Goal: Information Seeking & Learning: Learn about a topic

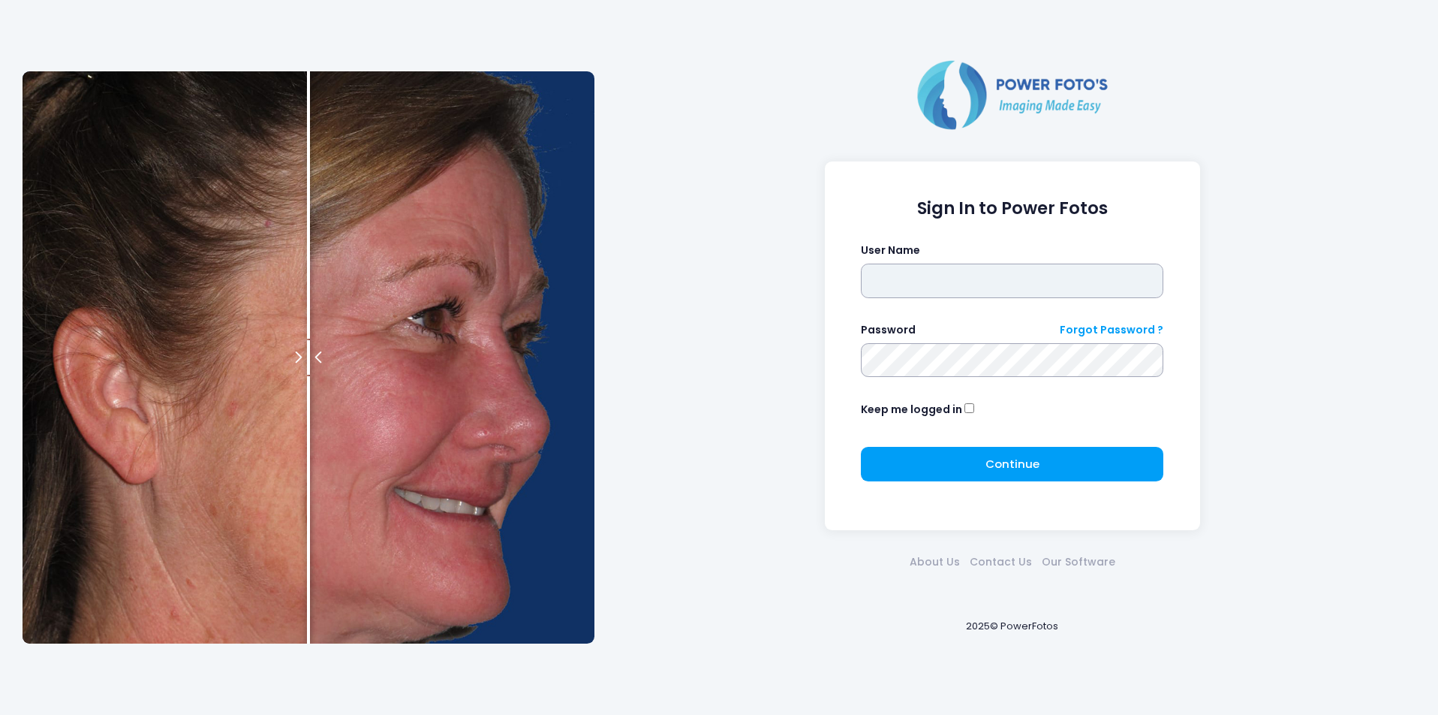
click at [881, 289] on input "text" at bounding box center [1012, 280] width 303 height 35
type input "********"
drag, startPoint x: 967, startPoint y: 280, endPoint x: 802, endPoint y: 285, distance: 165.2
click at [802, 285] on div "Sign In to Power Fotos User Name ******** Password Forgot Password ? Keep me lo…" at bounding box center [1012, 357] width 821 height 601
type input "********"
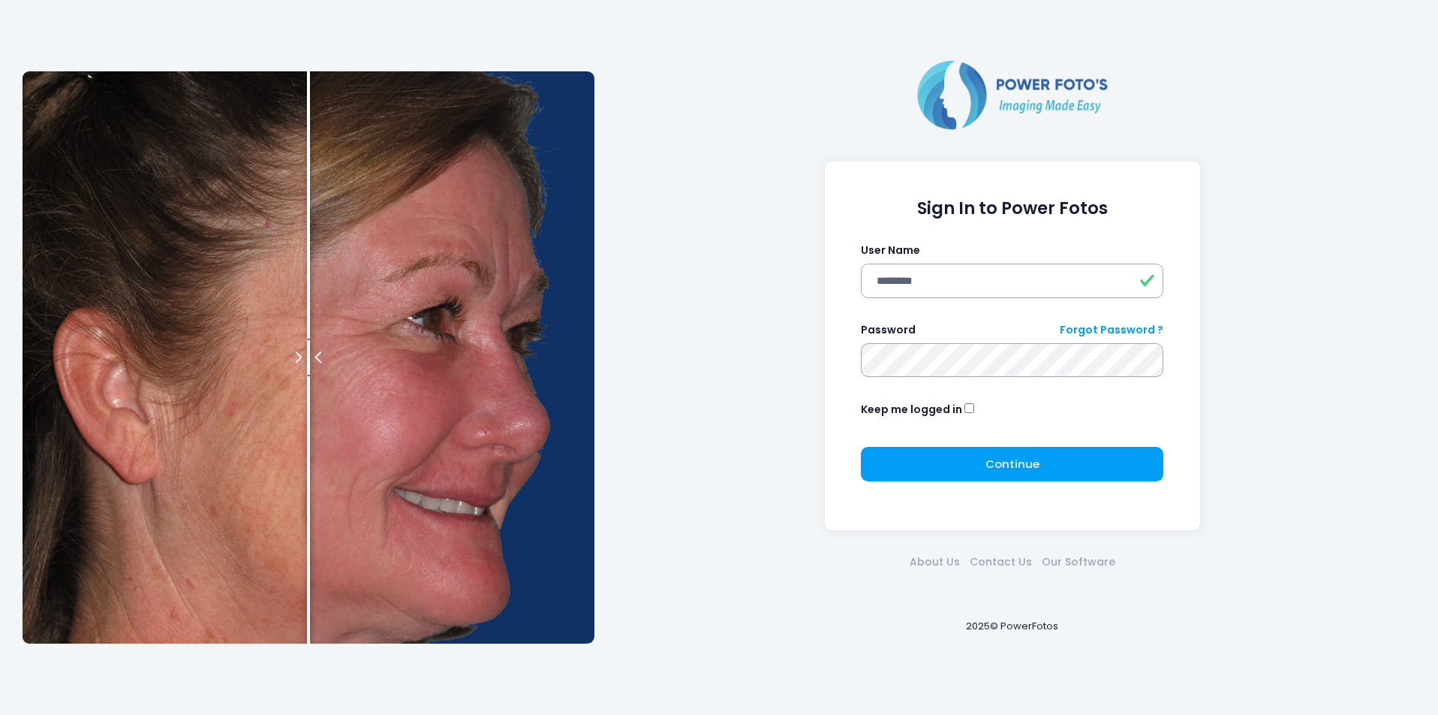
click button "submit" at bounding box center [0, 0] width 0 height 0
click at [998, 291] on input "text" at bounding box center [1012, 280] width 303 height 35
type input "********"
click button "submit" at bounding box center [0, 0] width 0 height 0
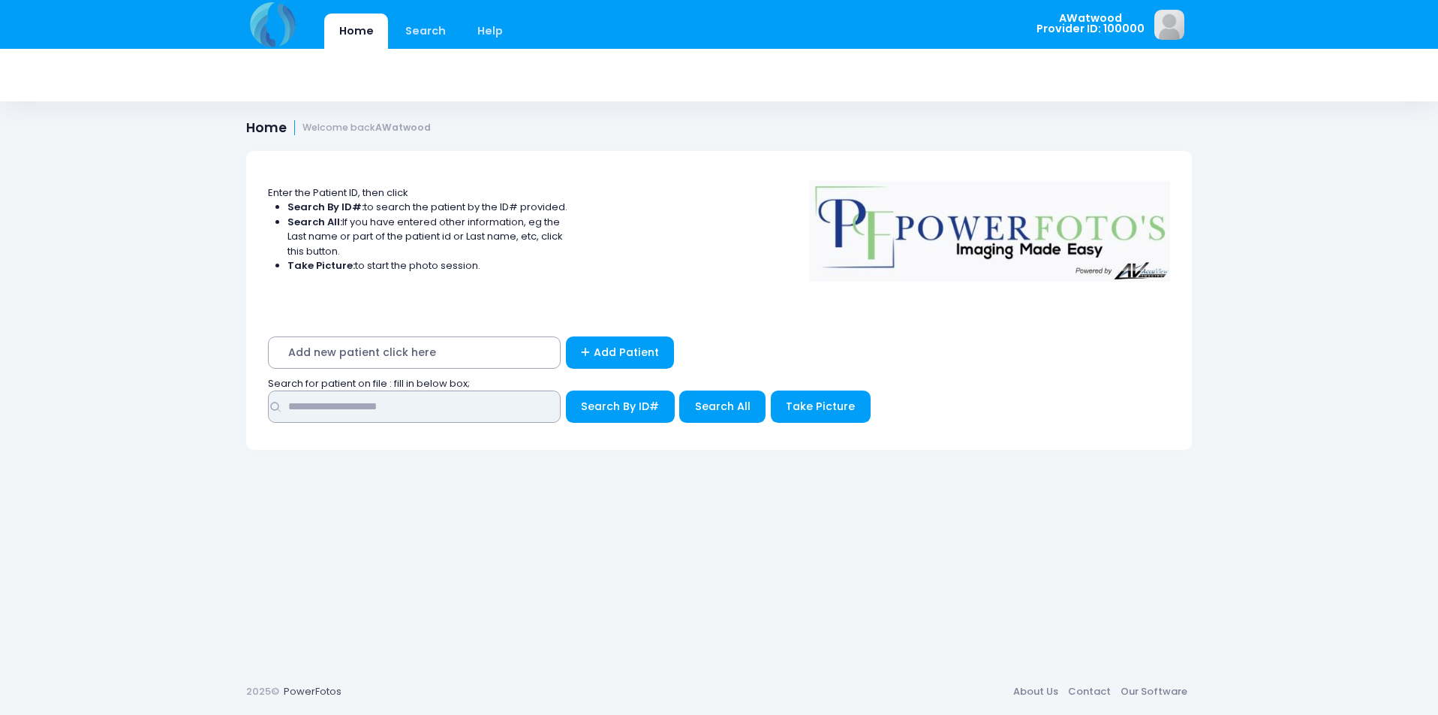
click at [405, 399] on input "text" at bounding box center [414, 406] width 293 height 32
type input "****"
click at [721, 398] on button "Search All" at bounding box center [722, 406] width 86 height 32
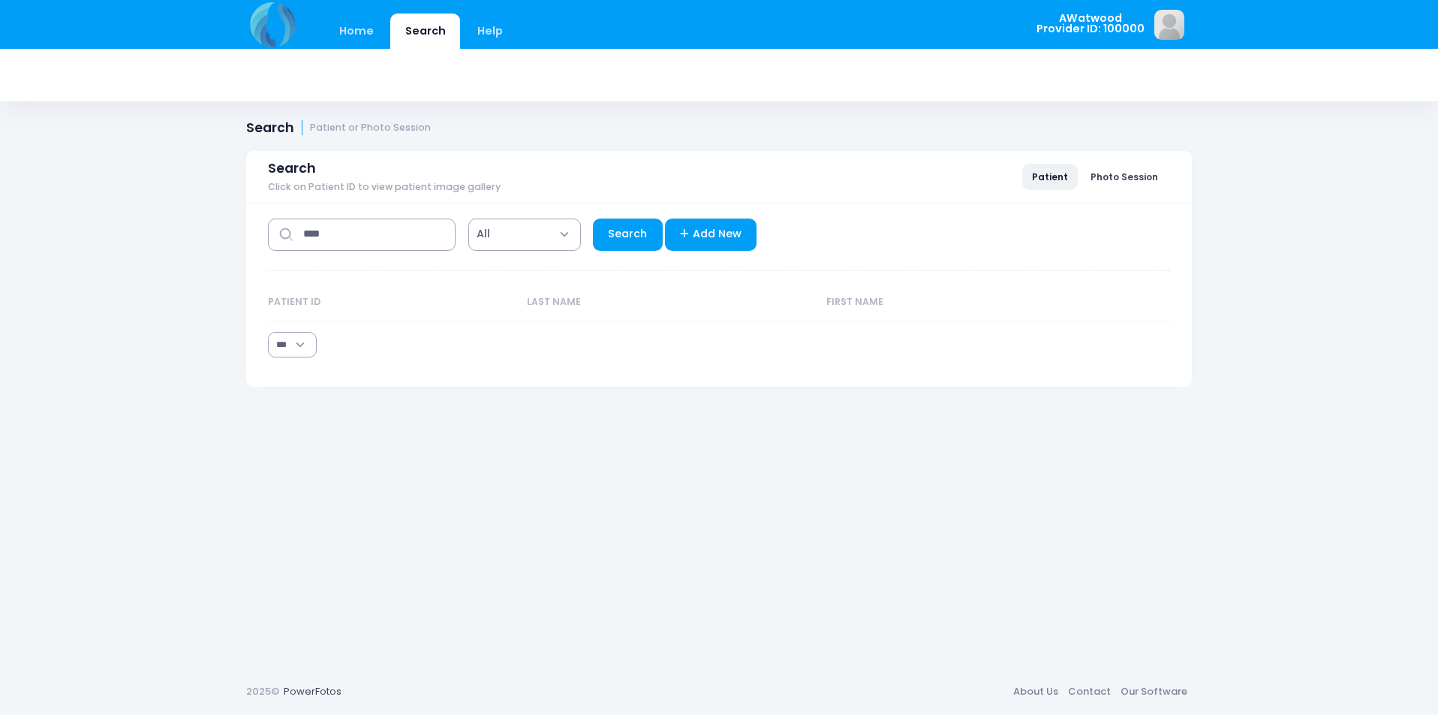
select select "***"
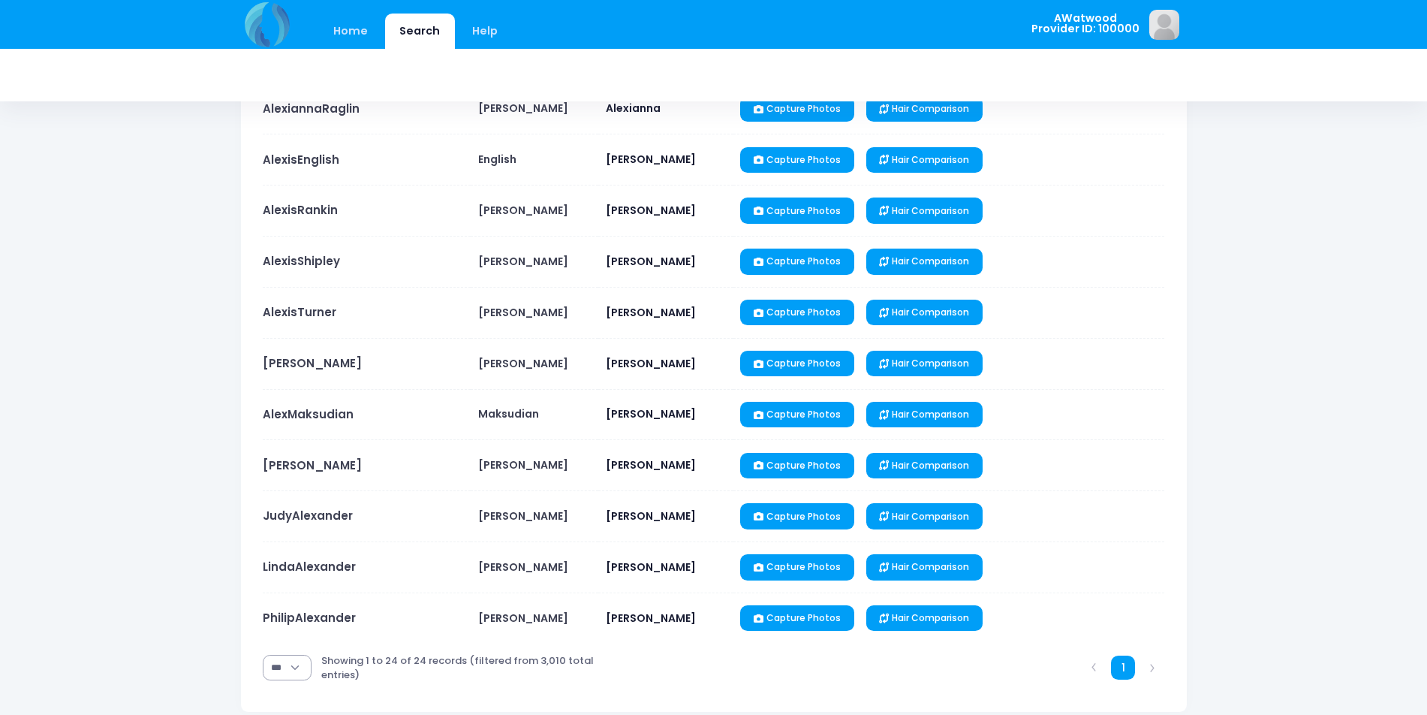
scroll to position [901, 0]
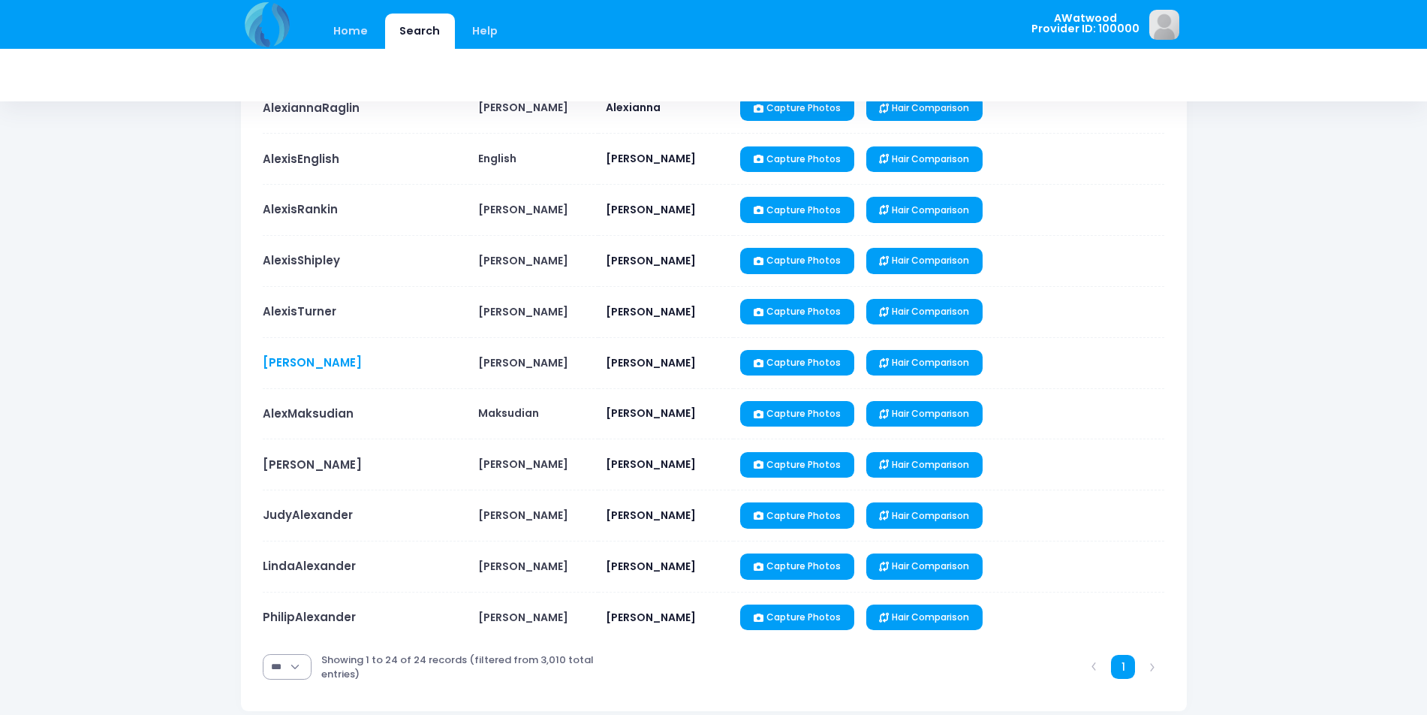
click at [323, 363] on link "AlexJohnson" at bounding box center [312, 362] width 99 height 16
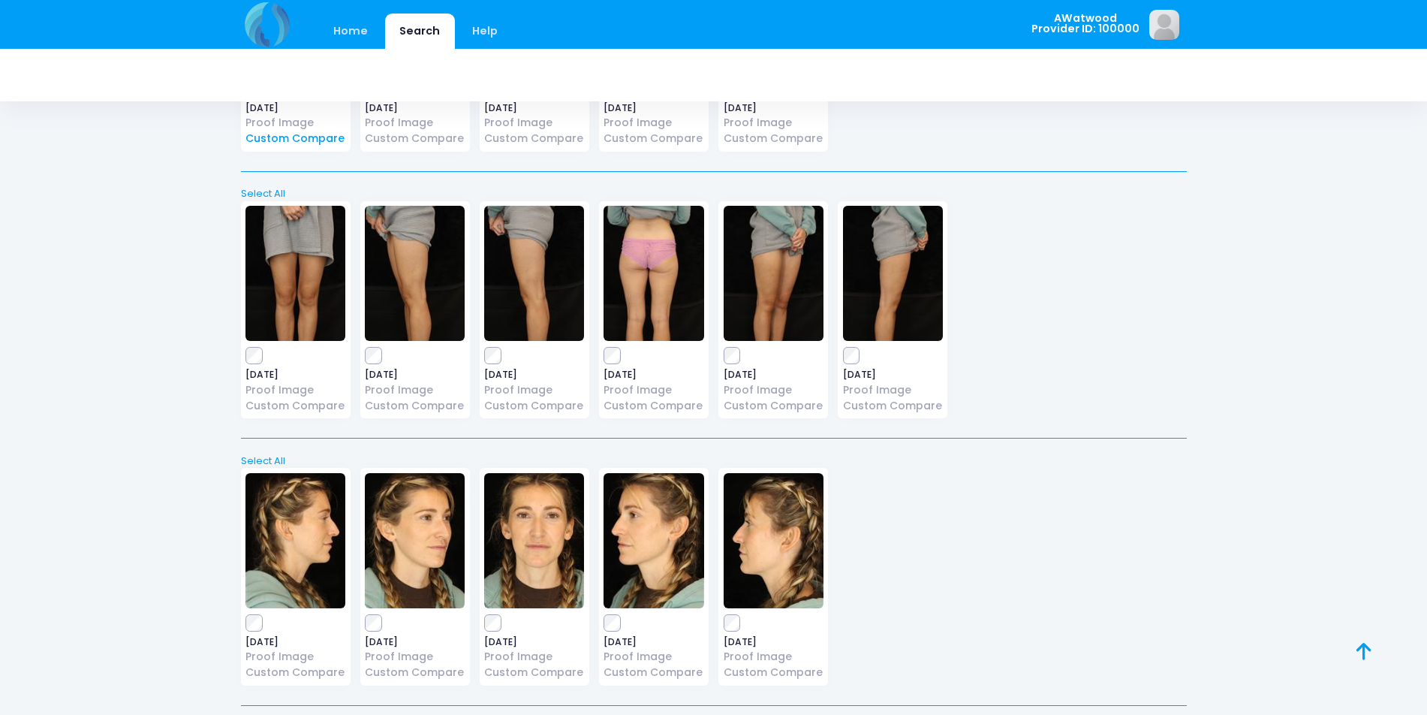
scroll to position [832, 0]
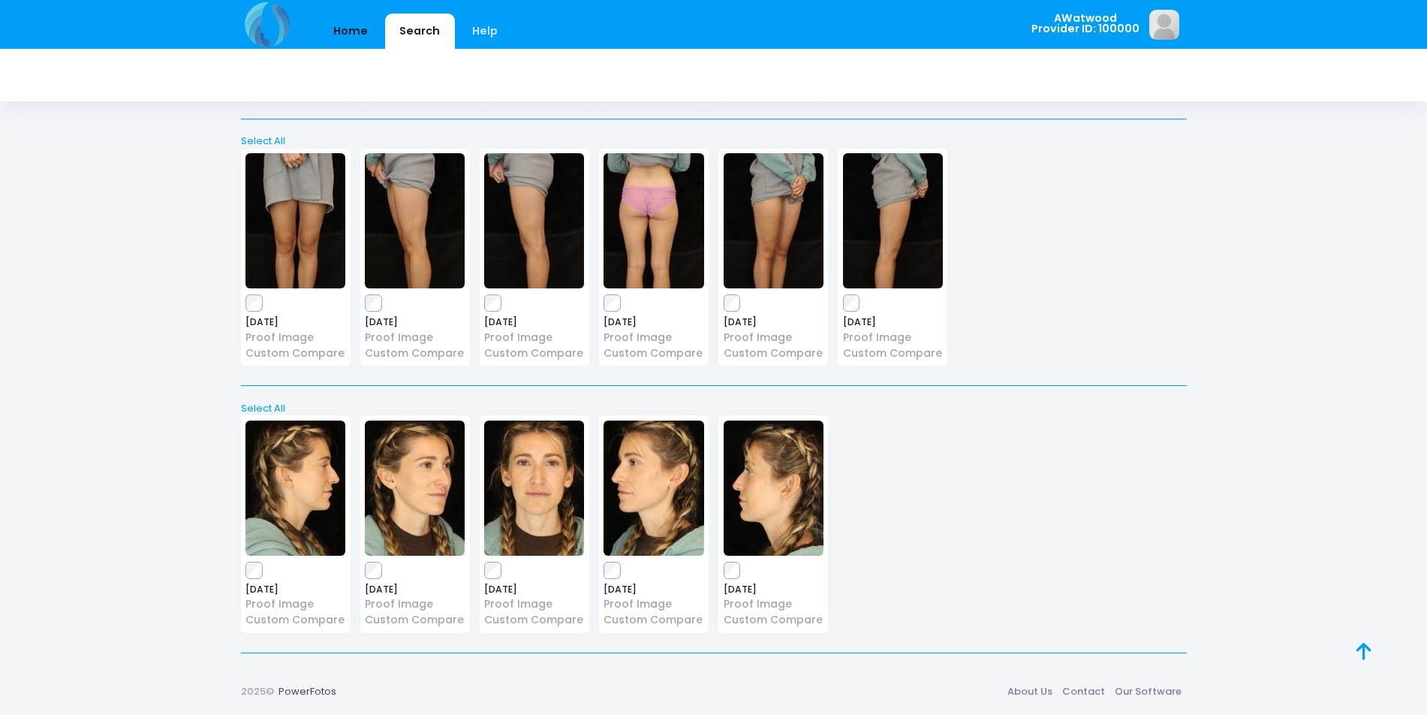
click at [330, 26] on link "Home" at bounding box center [351, 31] width 64 height 35
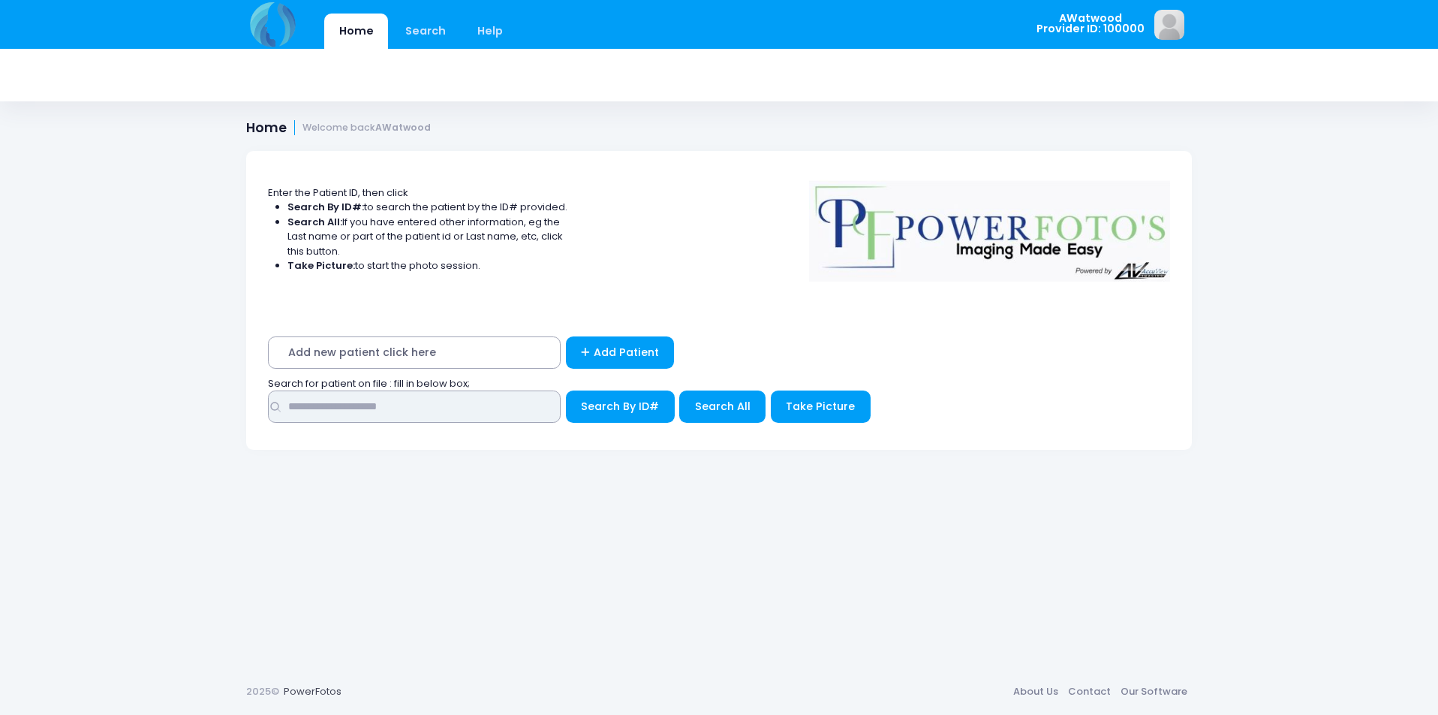
click at [375, 408] on input "text" at bounding box center [414, 406] width 293 height 32
type input "*****"
click at [703, 405] on span "Search All" at bounding box center [723, 406] width 56 height 15
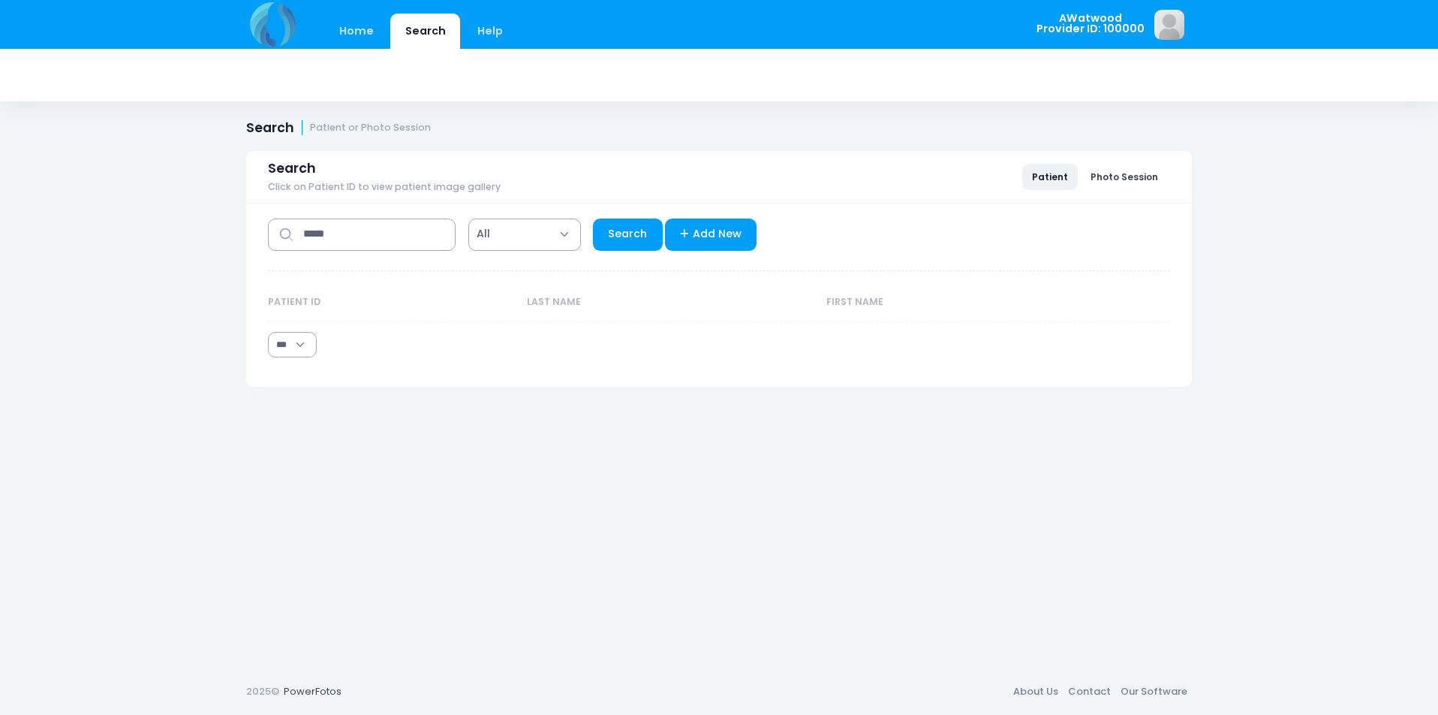
select select "***"
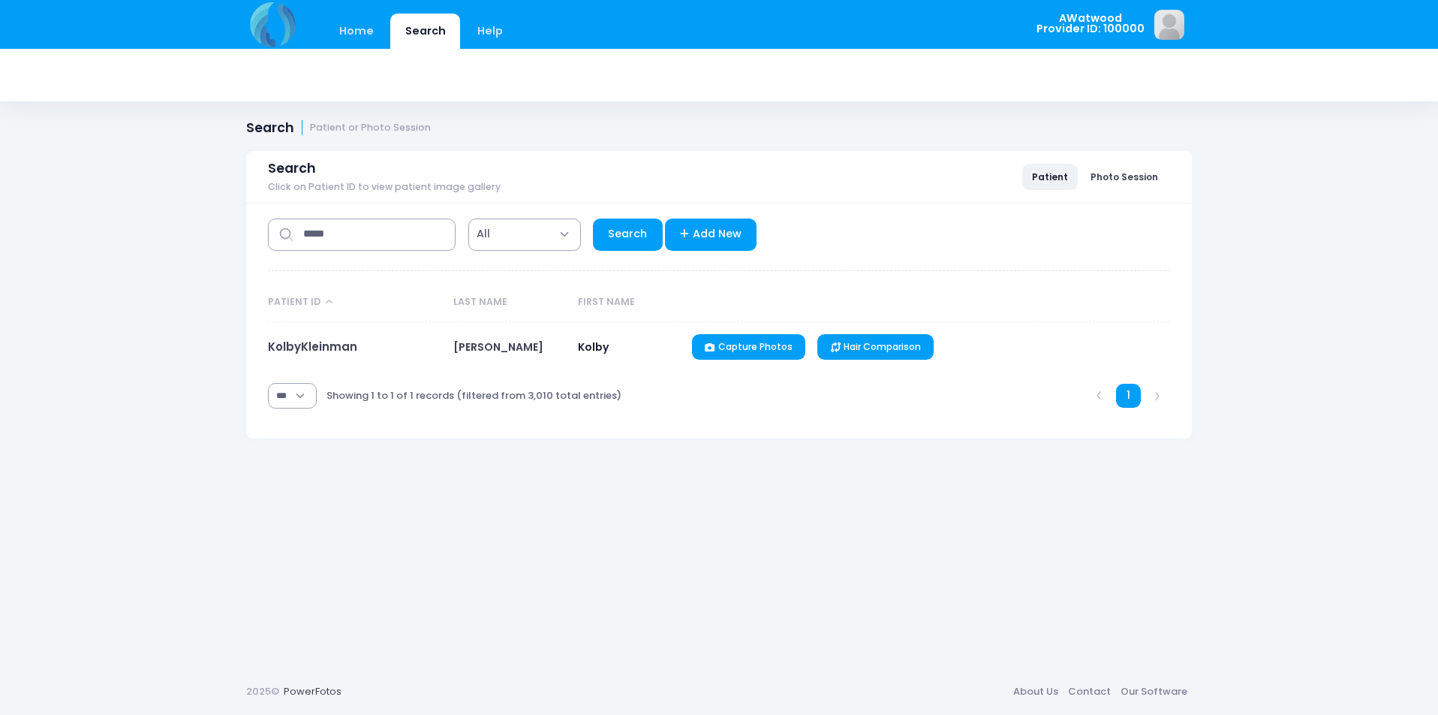
click at [328, 356] on td "KolbyKleinman" at bounding box center [357, 347] width 178 height 50
click at [327, 355] on td "KolbyKleinman" at bounding box center [357, 347] width 178 height 50
click at [327, 353] on link "KolbyKleinman" at bounding box center [312, 347] width 89 height 16
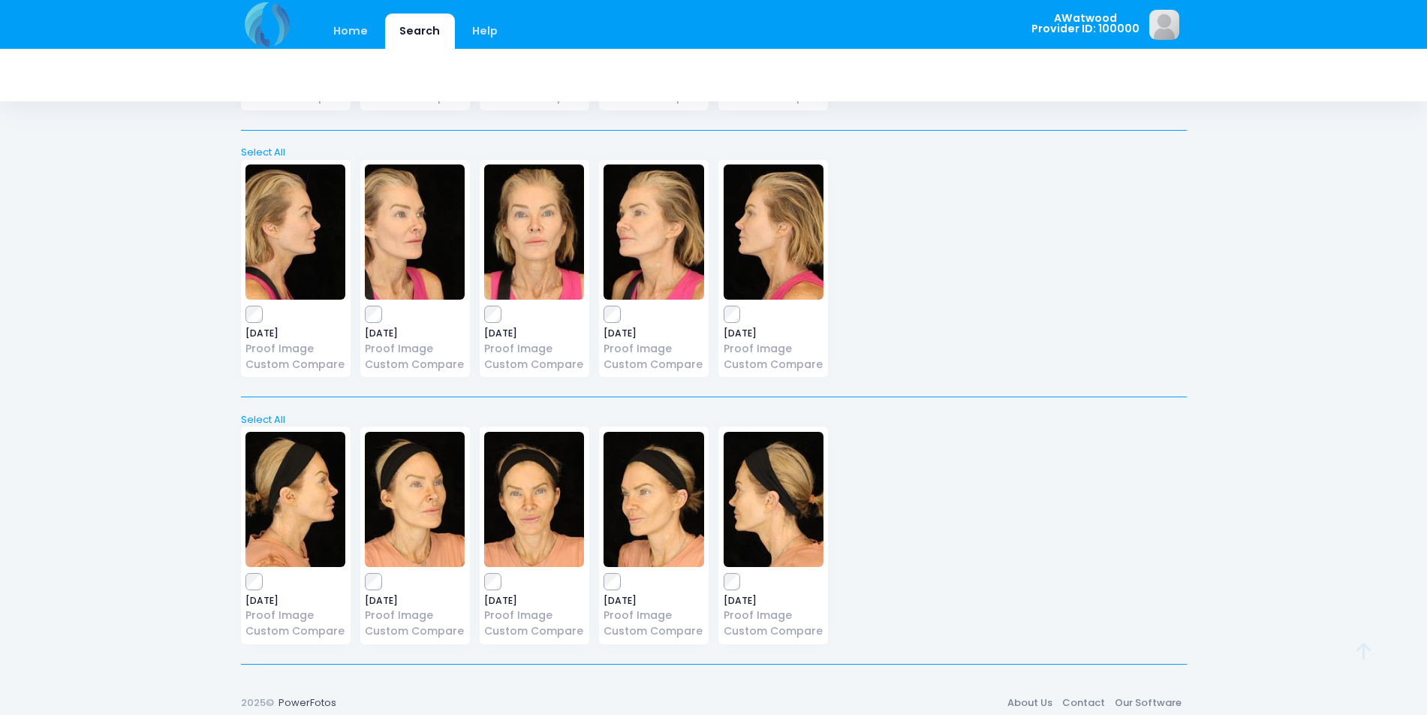
scroll to position [298, 0]
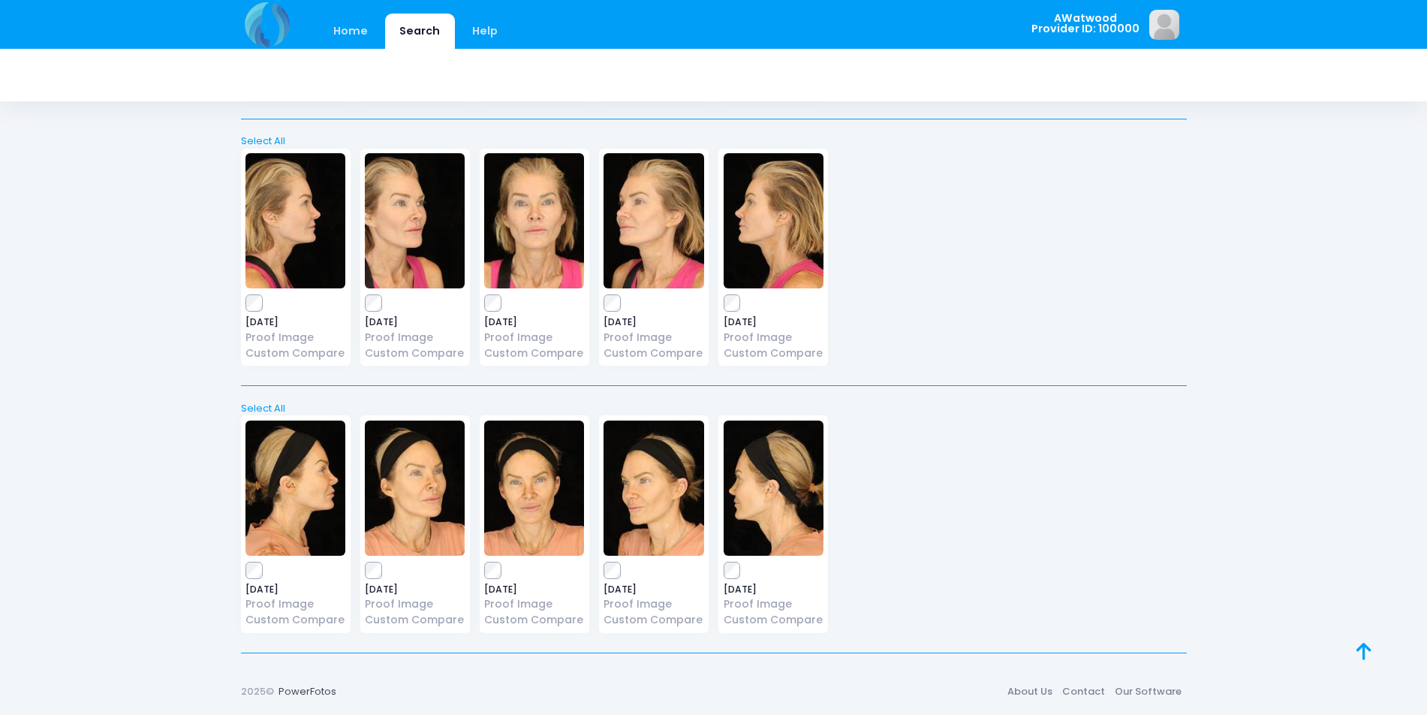
click at [529, 470] on img at bounding box center [534, 487] width 100 height 135
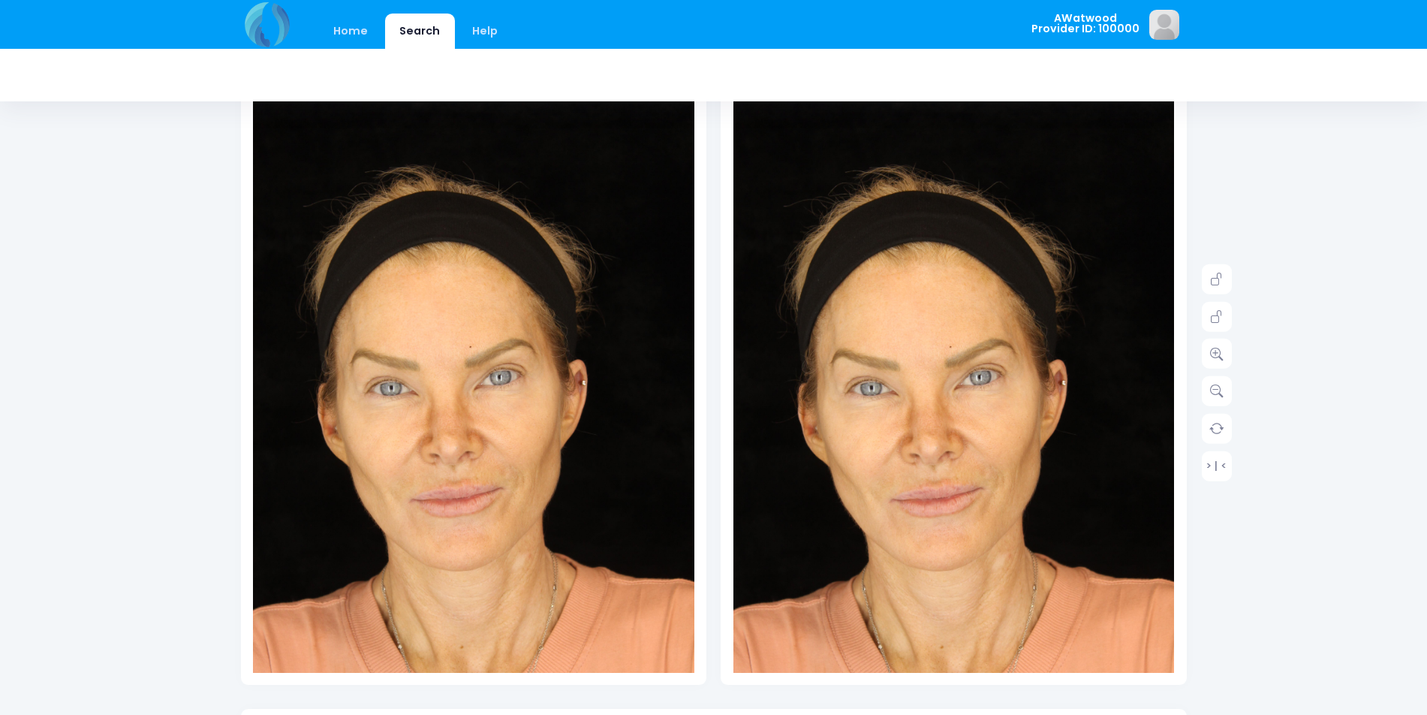
scroll to position [225, 0]
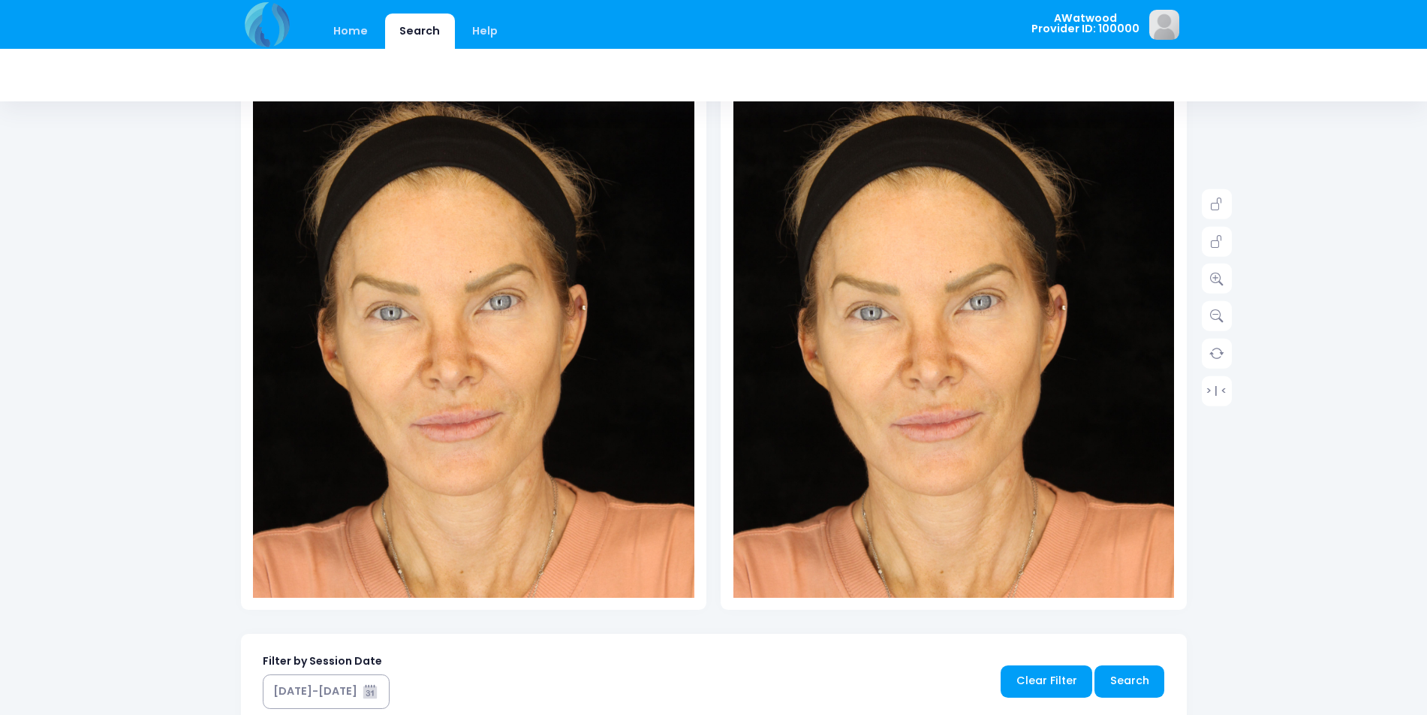
click at [527, 369] on img at bounding box center [473, 339] width 441 height 662
click at [1231, 276] on link at bounding box center [1217, 278] width 30 height 30
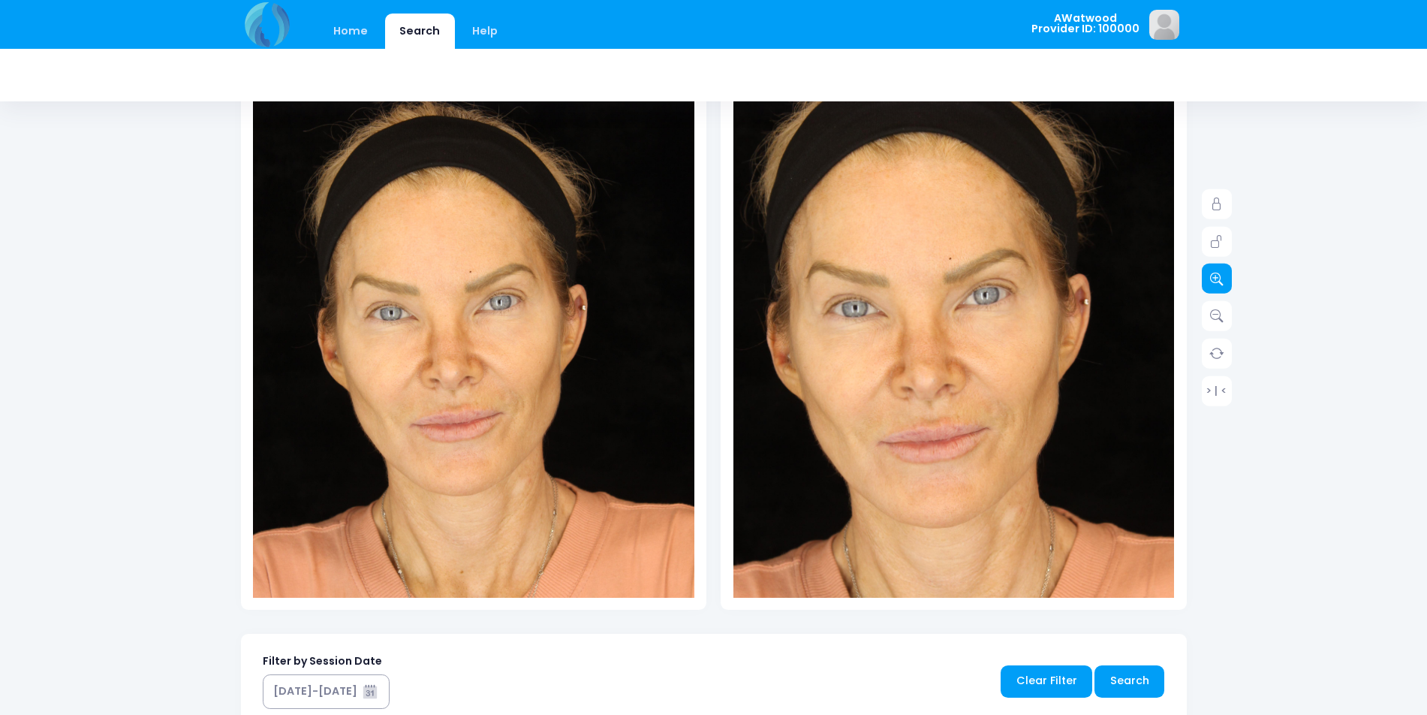
click at [1231, 276] on link at bounding box center [1217, 278] width 30 height 30
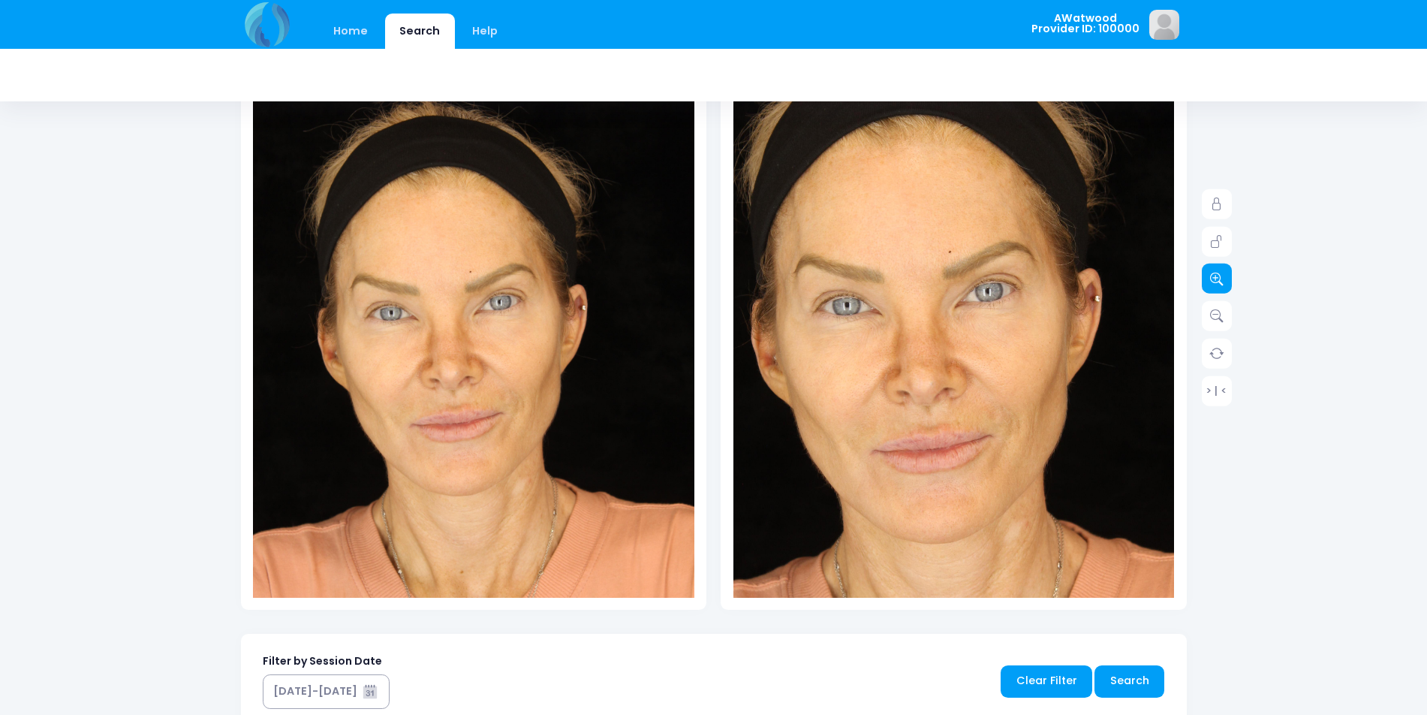
click at [1231, 276] on link at bounding box center [1217, 278] width 30 height 30
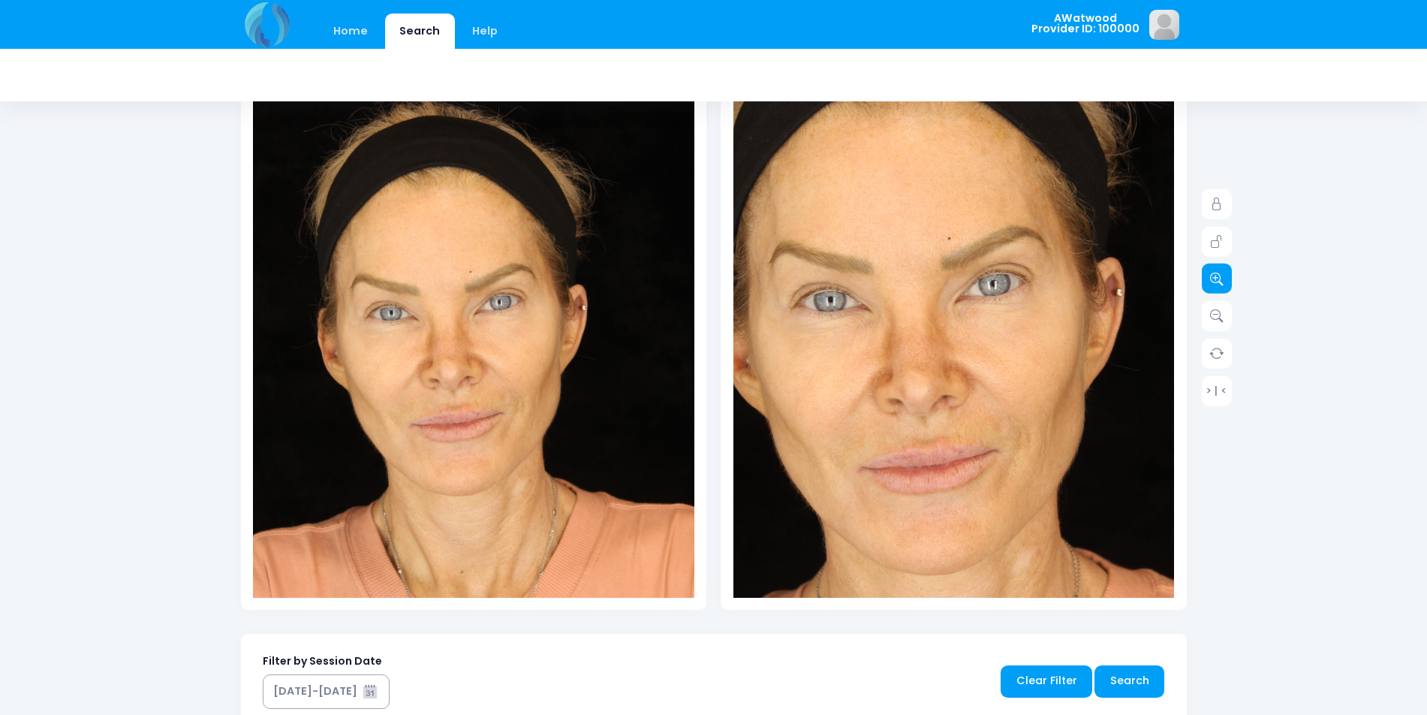
click at [1231, 276] on link at bounding box center [1217, 278] width 30 height 30
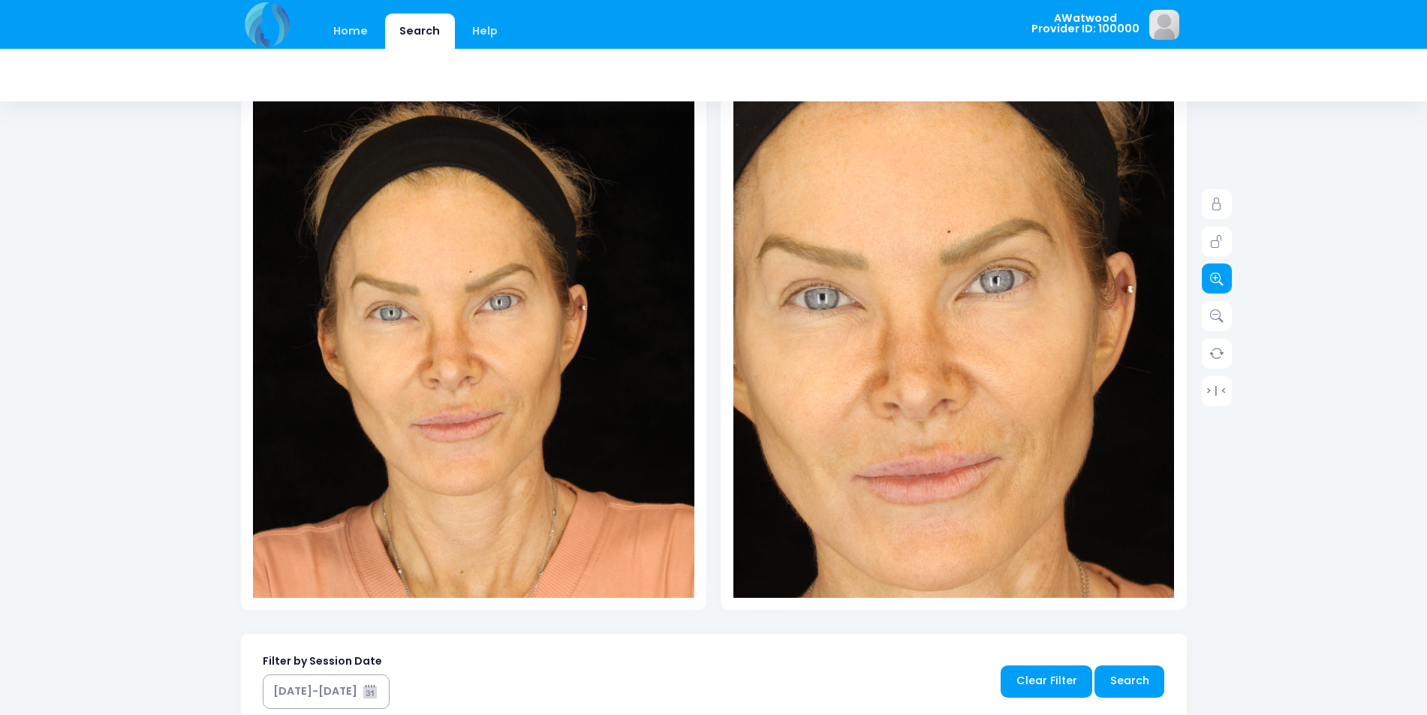
click at [1231, 276] on link at bounding box center [1217, 278] width 30 height 30
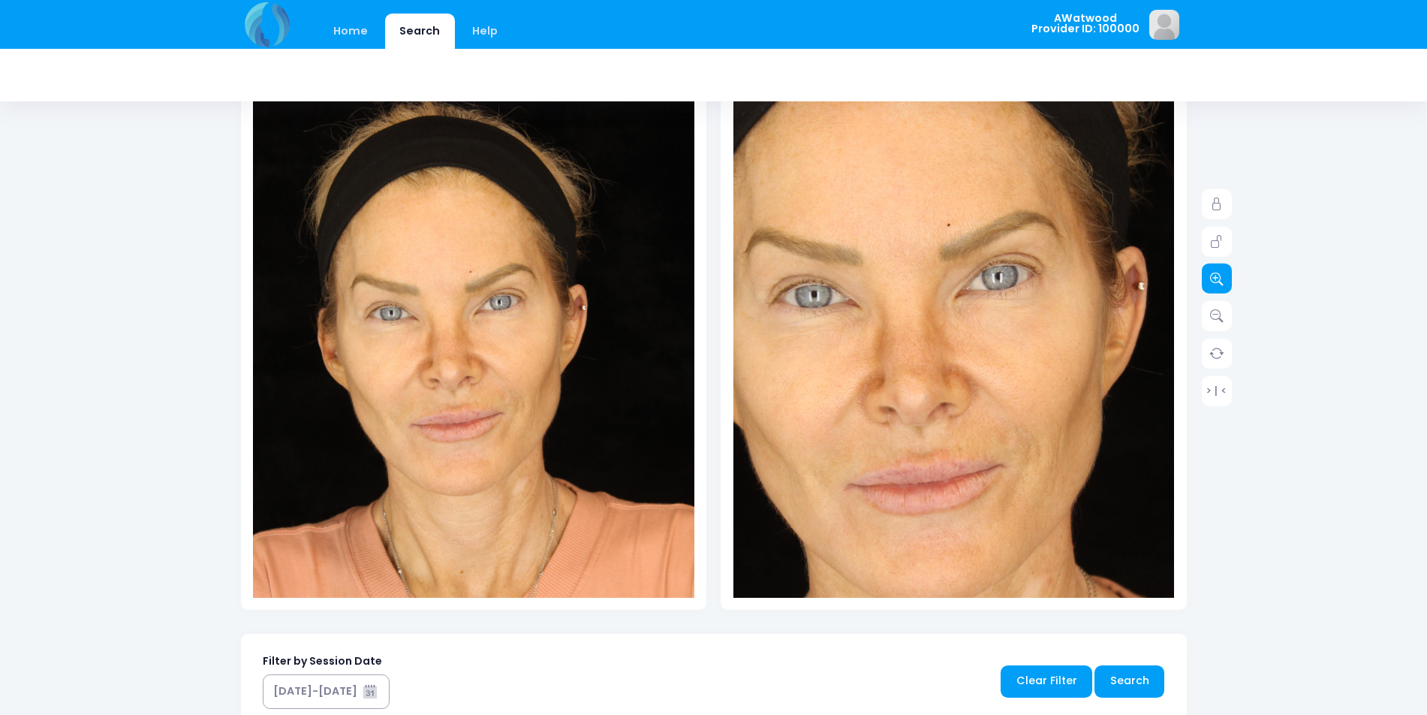
click at [1231, 276] on link at bounding box center [1217, 278] width 30 height 30
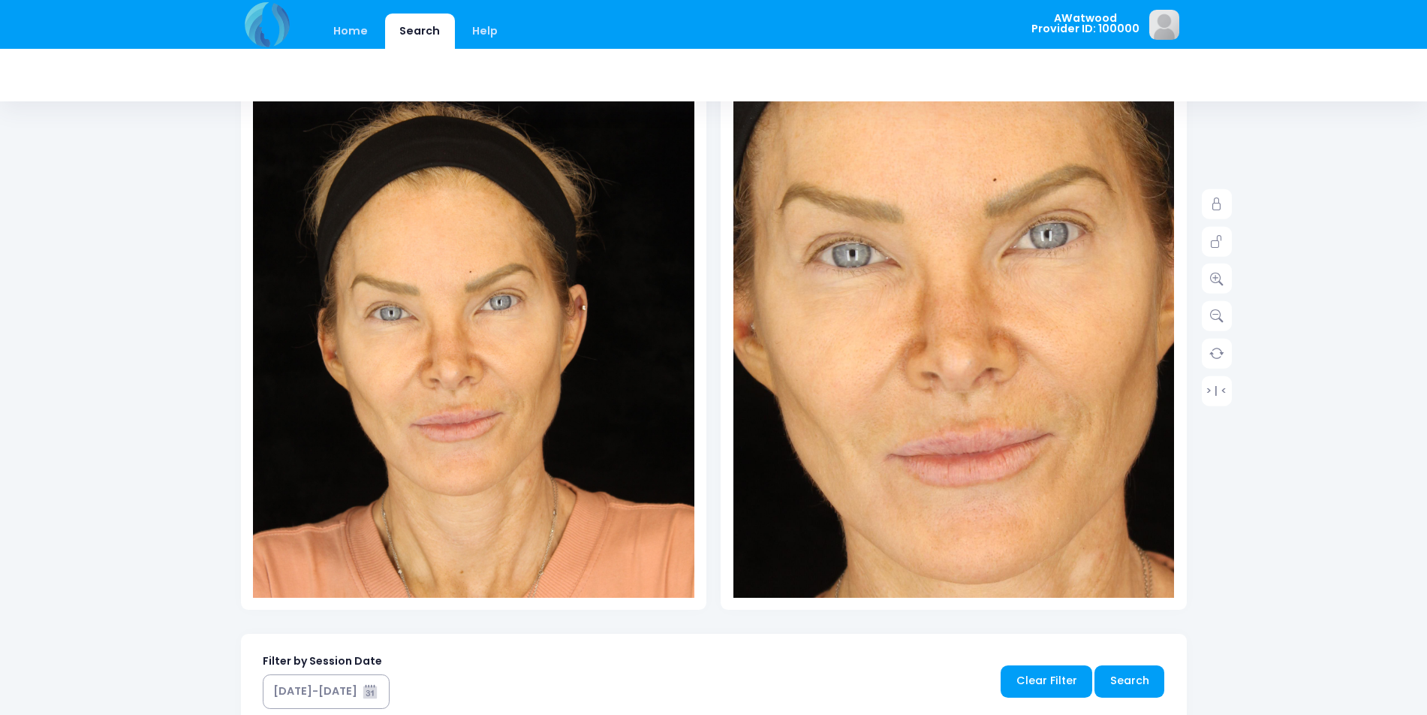
click at [896, 345] on img at bounding box center [1000, 300] width 794 height 1191
click at [1100, 439] on img at bounding box center [1000, 300] width 794 height 1191
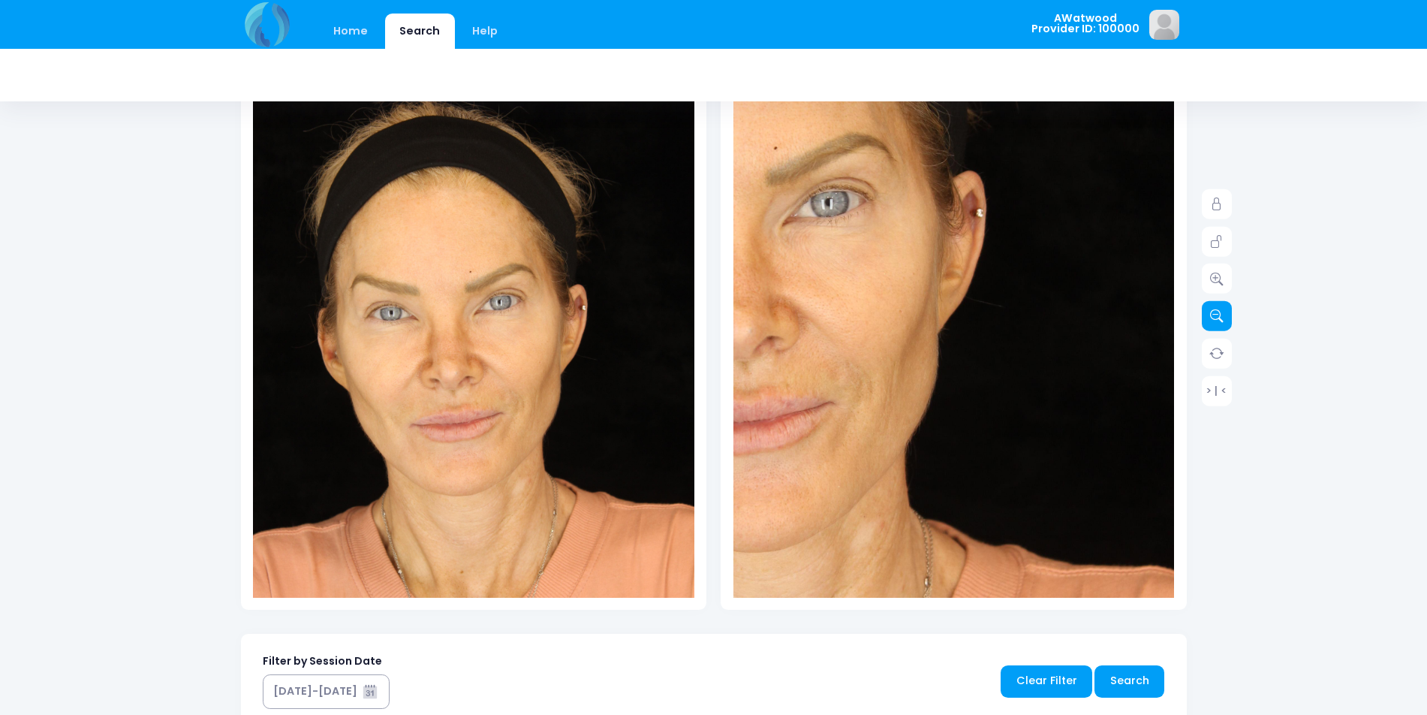
click at [1215, 320] on icon at bounding box center [1217, 316] width 14 height 14
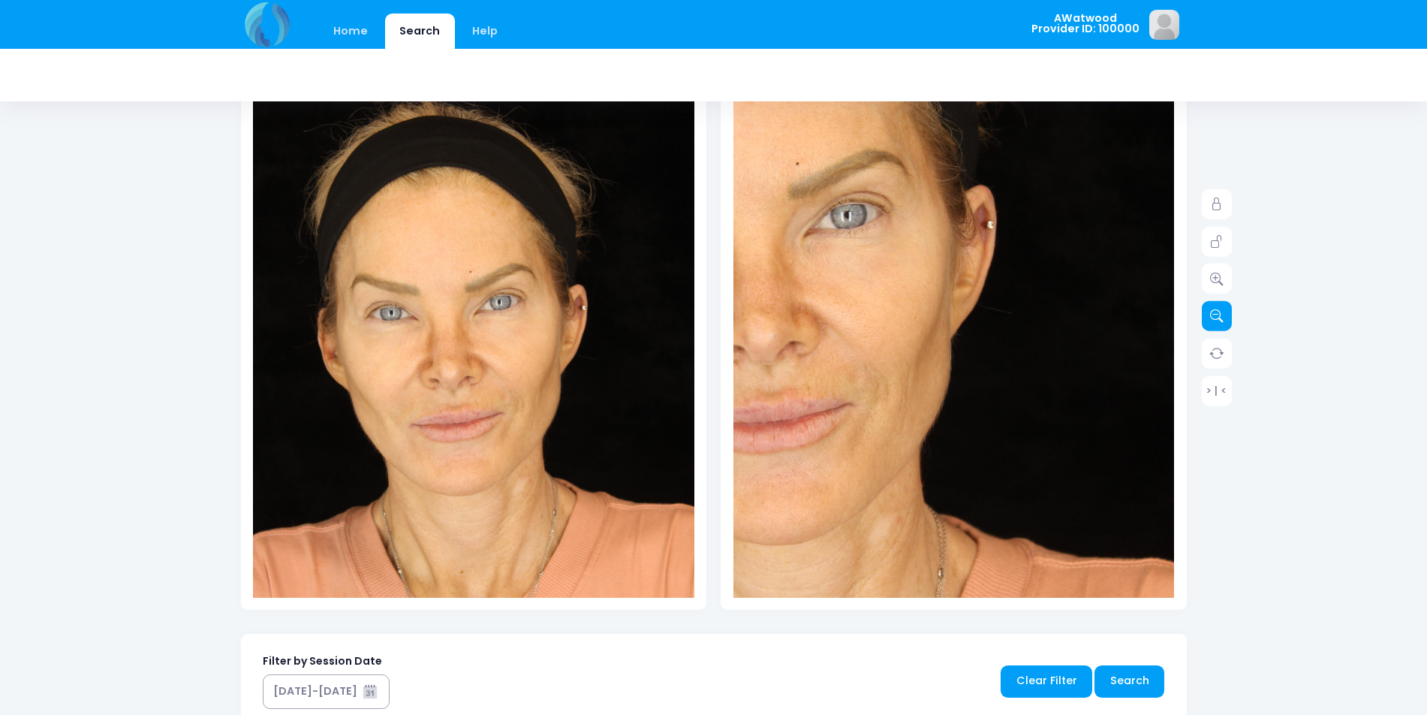
click at [1215, 320] on icon at bounding box center [1217, 316] width 14 height 14
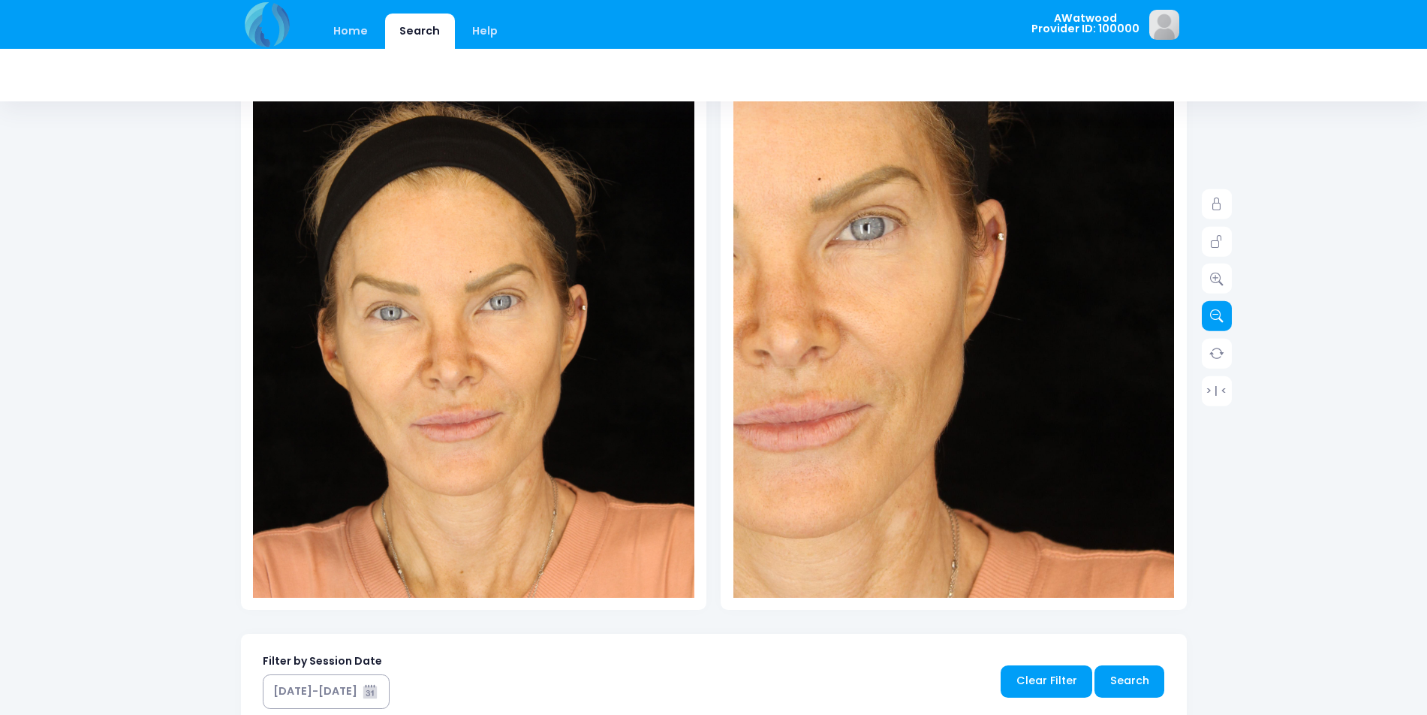
click at [1215, 320] on icon at bounding box center [1217, 316] width 14 height 14
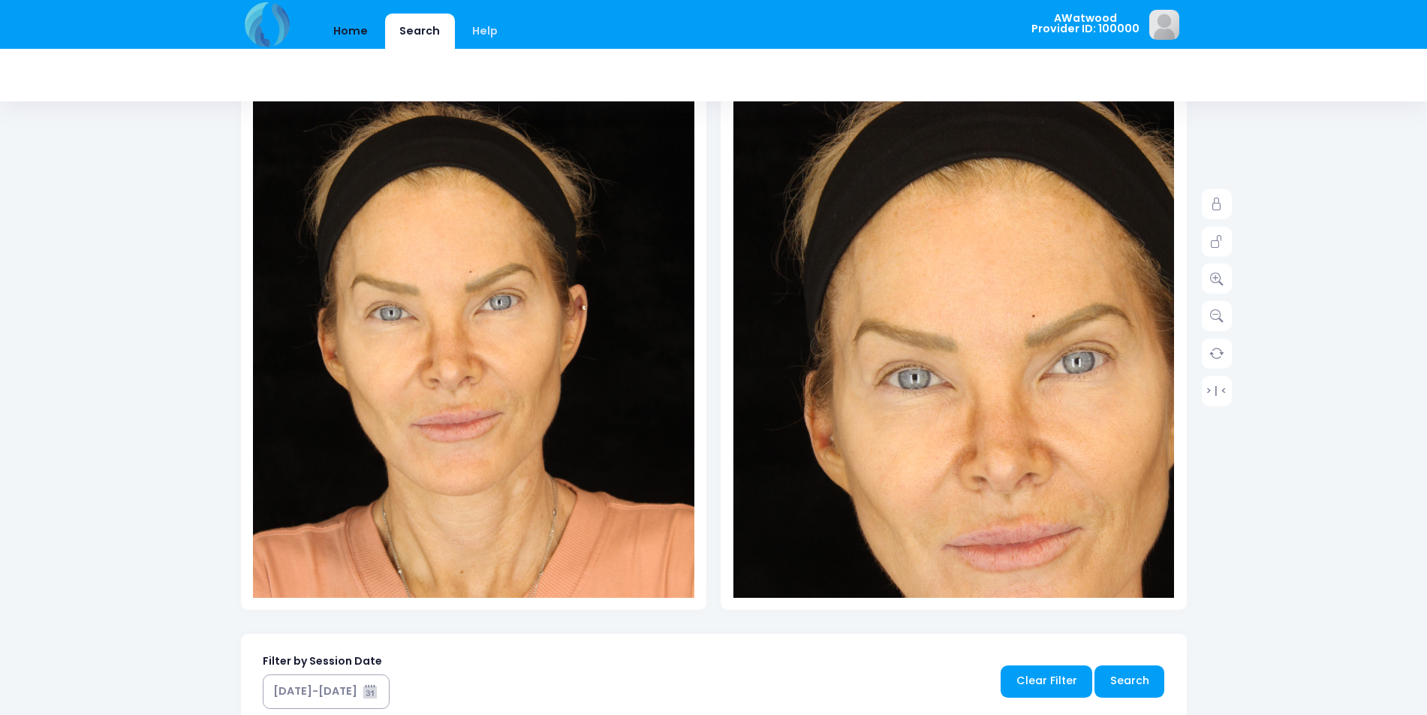
click at [354, 36] on link "Home" at bounding box center [351, 31] width 64 height 35
click at [357, 27] on link "Home" at bounding box center [351, 31] width 64 height 35
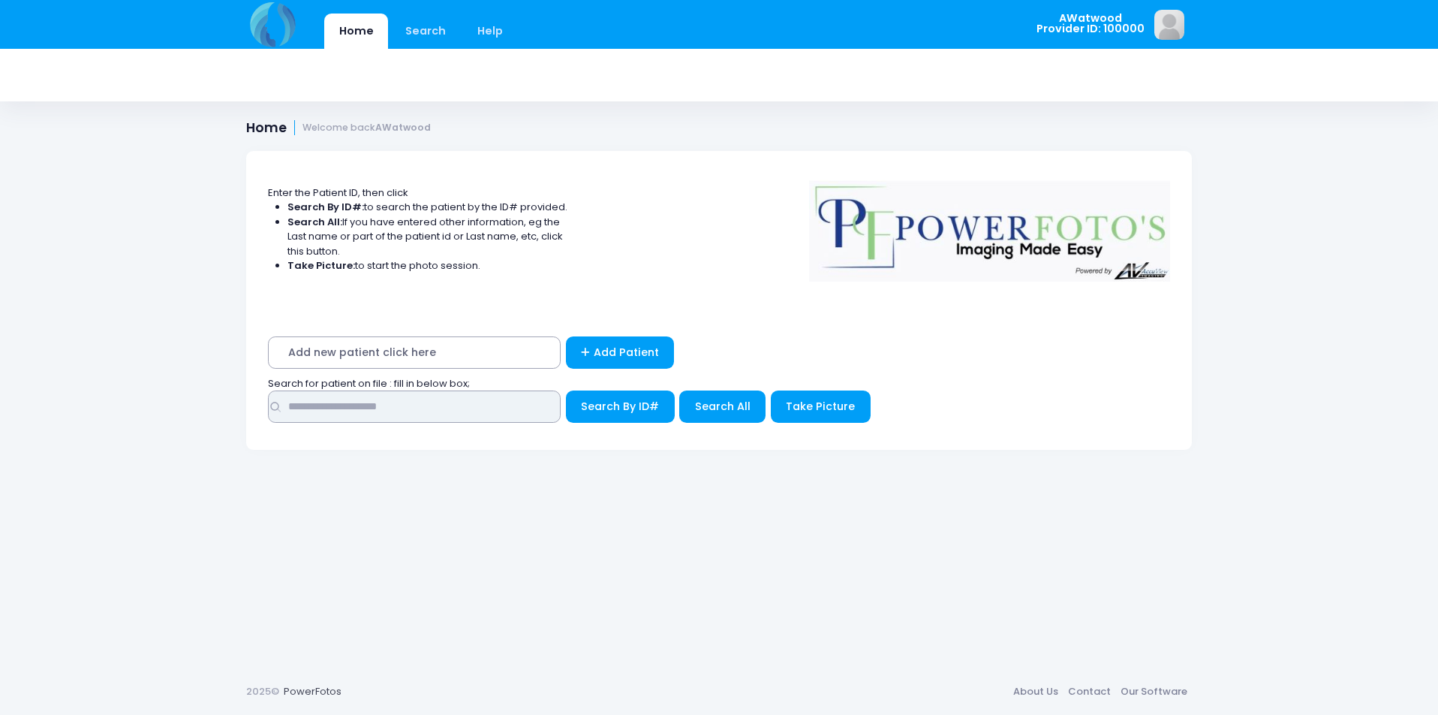
click at [393, 411] on input "text" at bounding box center [414, 406] width 293 height 32
type input "****"
click at [745, 408] on span "Search All" at bounding box center [723, 406] width 56 height 15
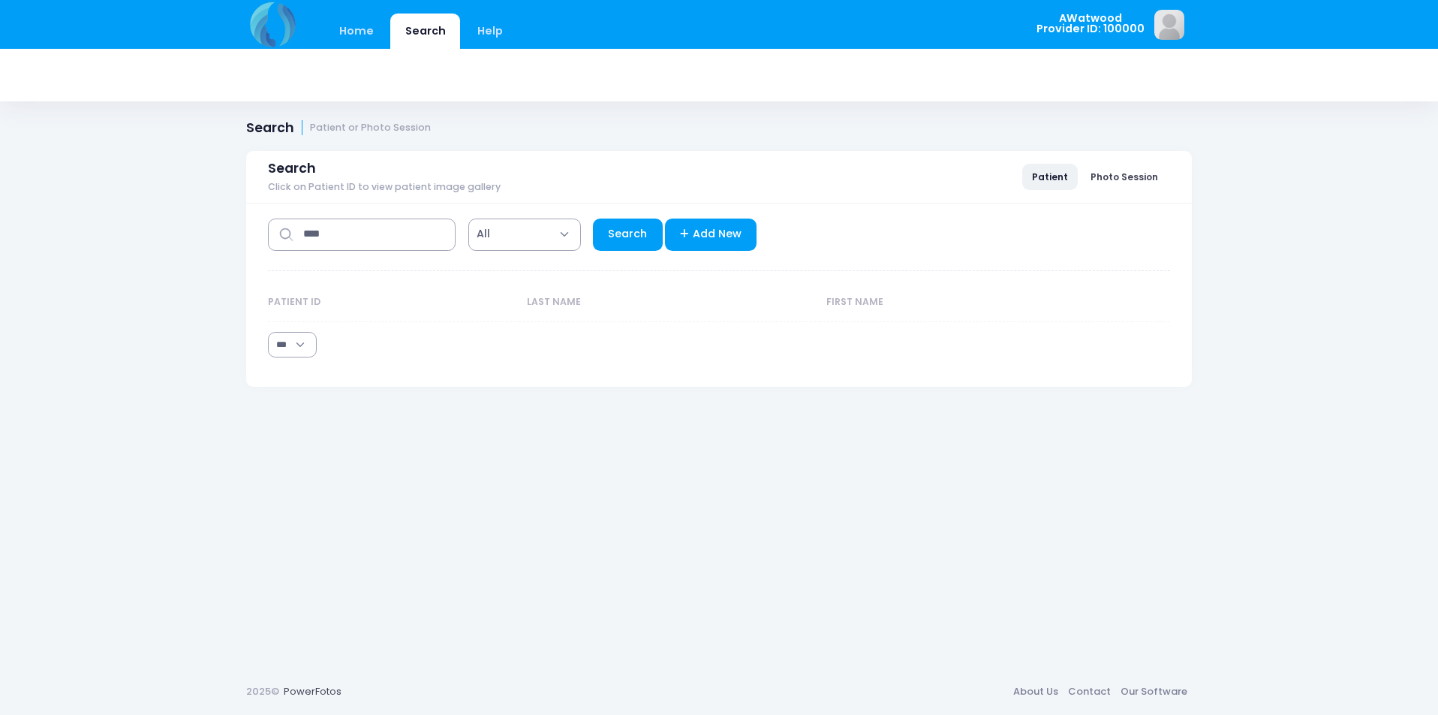
select select "***"
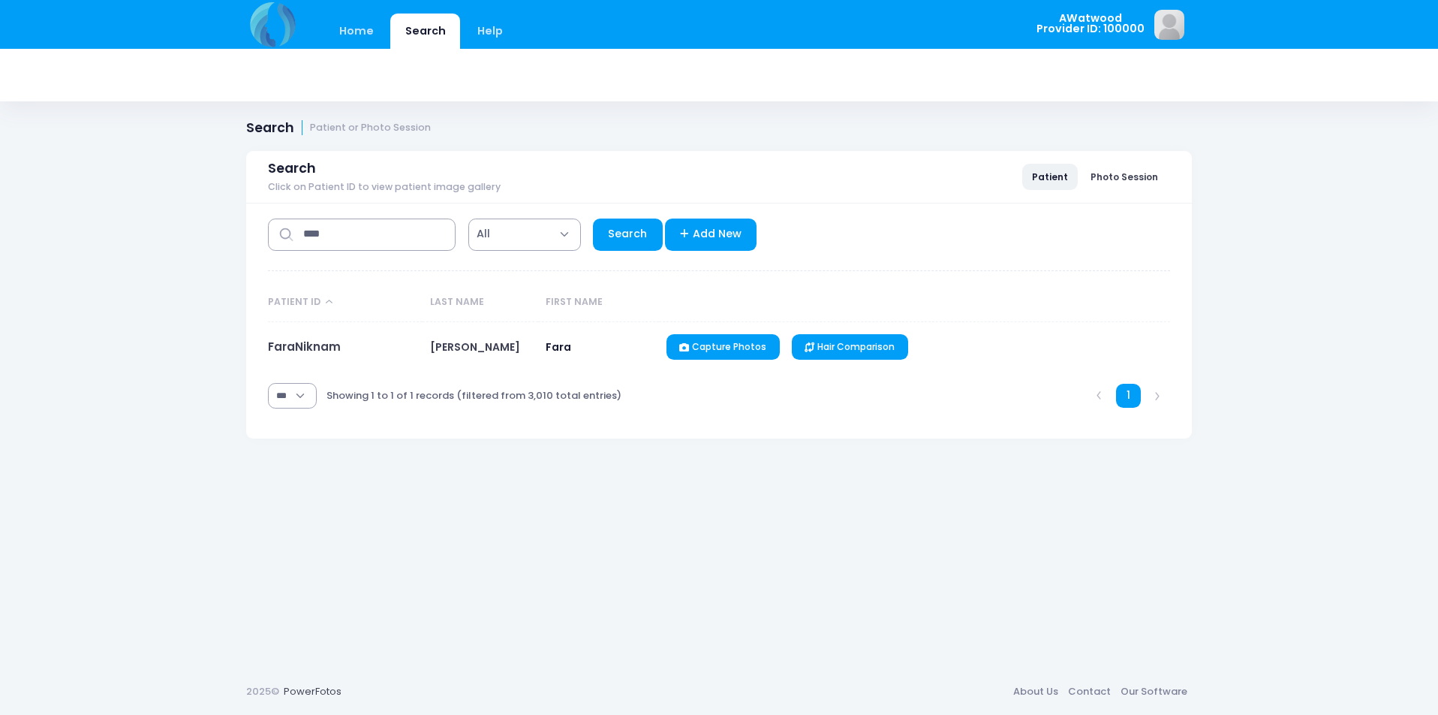
click at [294, 333] on td "FaraNiknam" at bounding box center [345, 347] width 155 height 50
click at [301, 345] on link "FaraNiknam" at bounding box center [304, 347] width 73 height 16
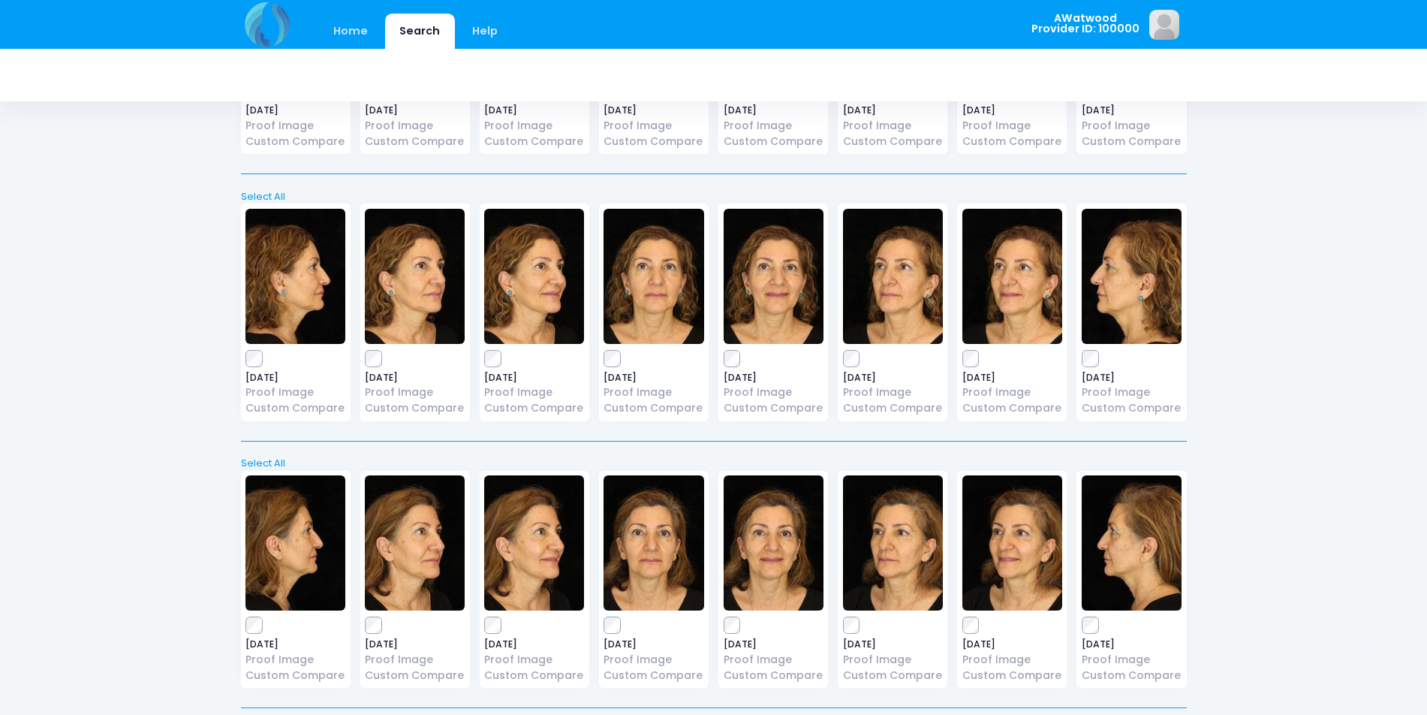
scroll to position [564, 0]
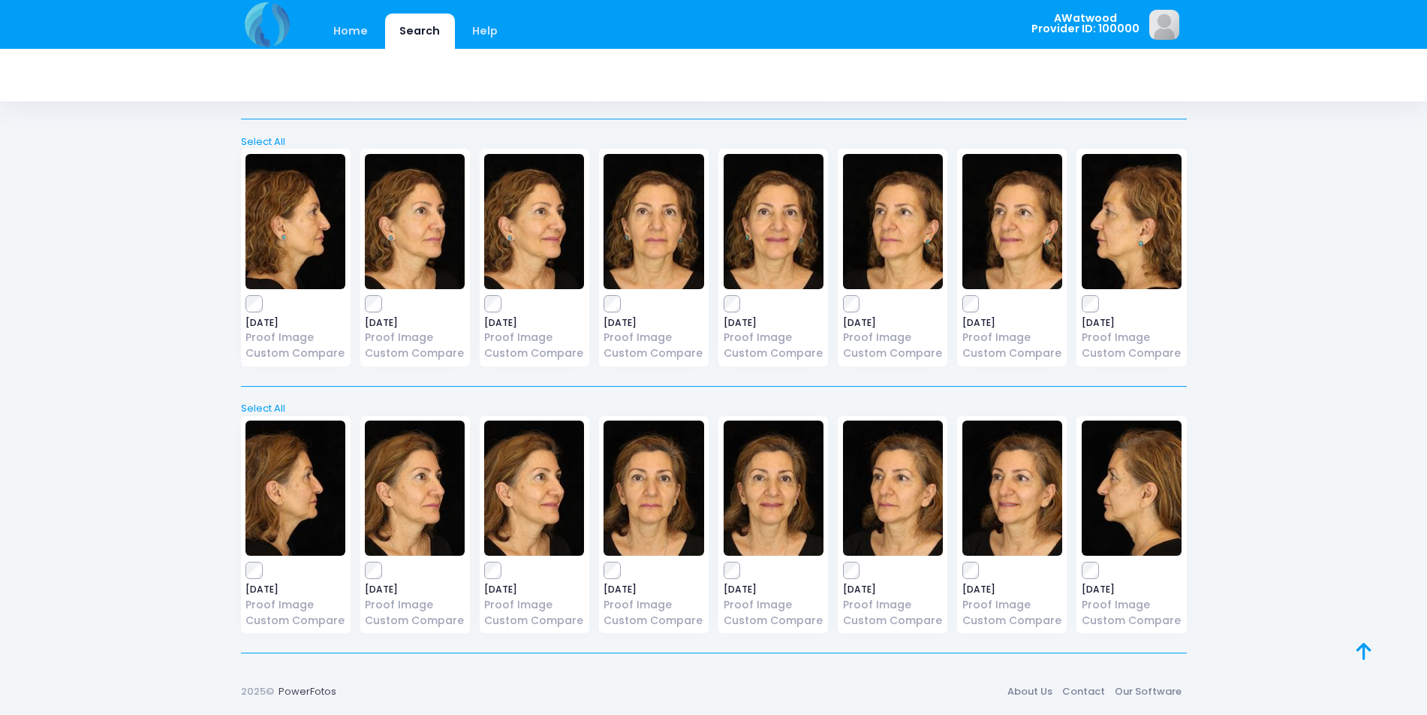
click at [641, 510] on img at bounding box center [654, 487] width 100 height 135
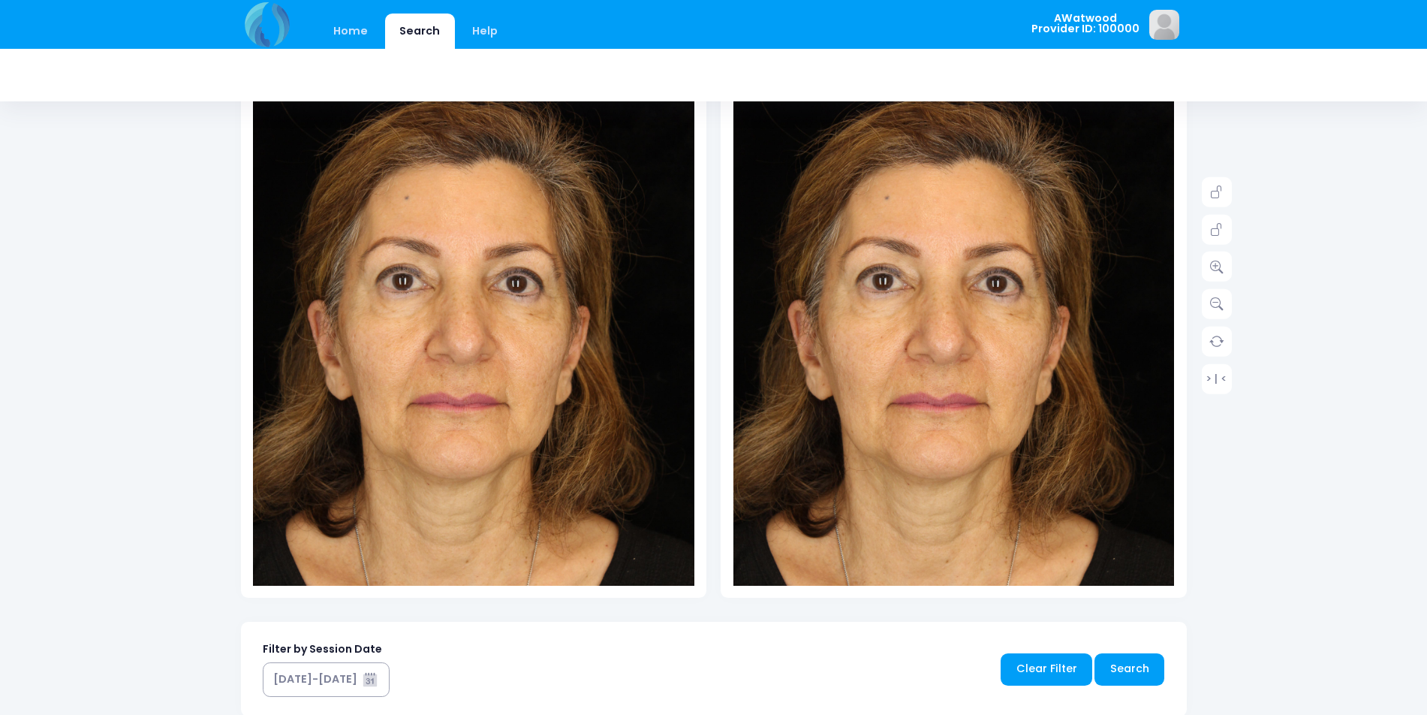
scroll to position [225, 0]
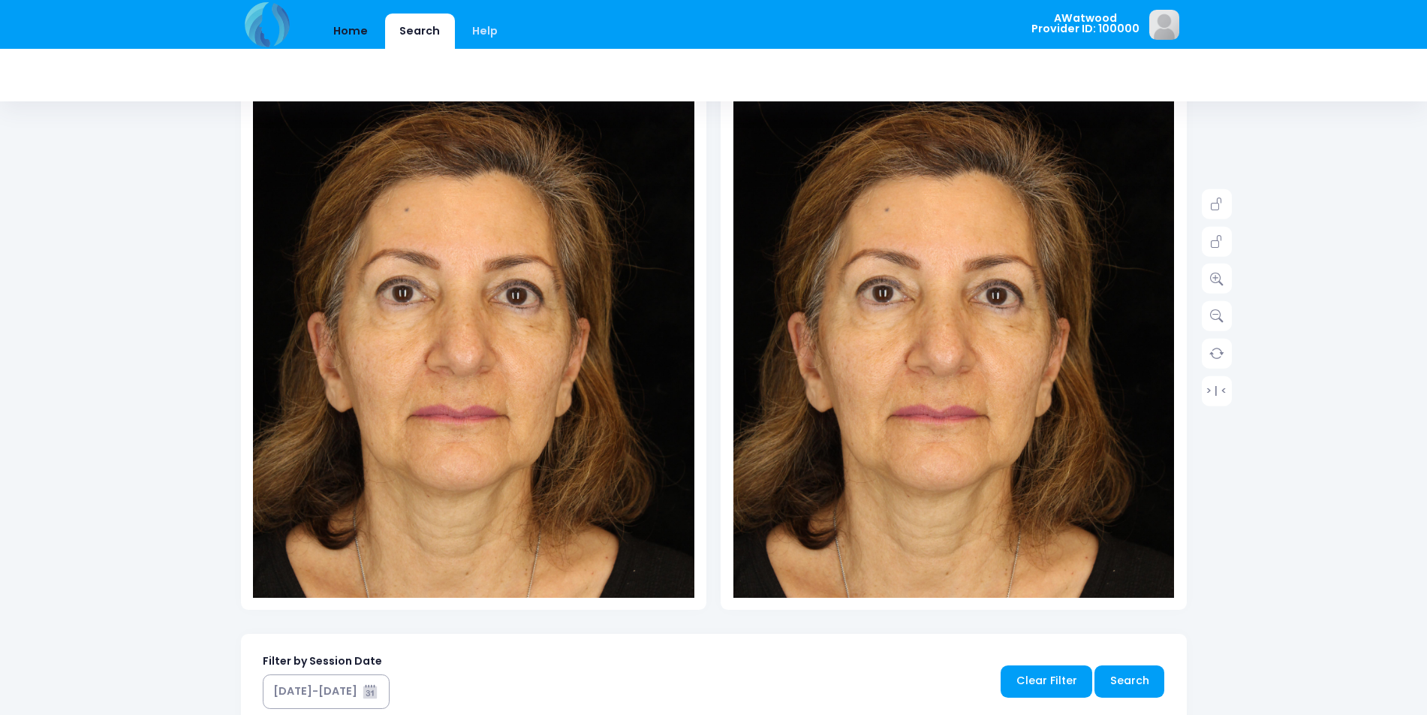
click at [352, 36] on link "Home" at bounding box center [351, 31] width 64 height 35
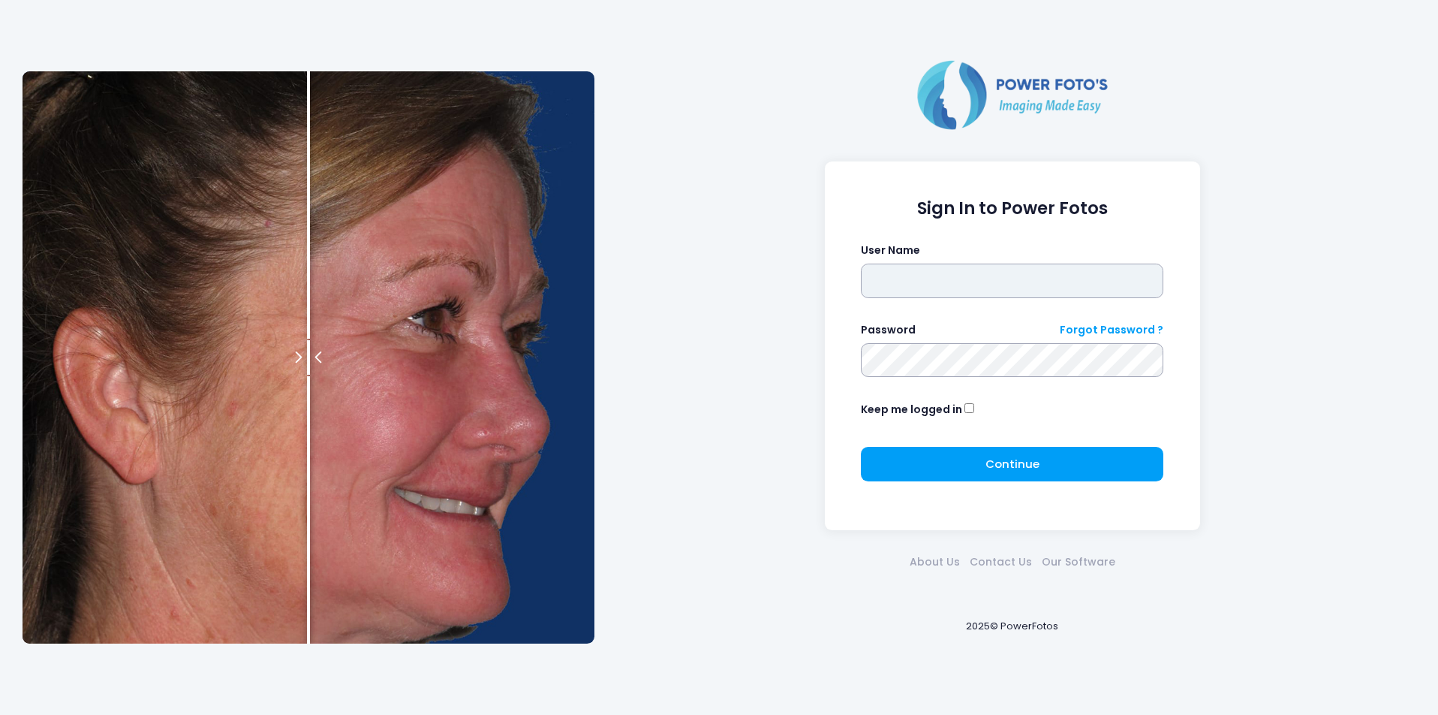
click at [957, 297] on input "text" at bounding box center [1012, 280] width 303 height 35
type input "********"
click button "submit" at bounding box center [0, 0] width 0 height 0
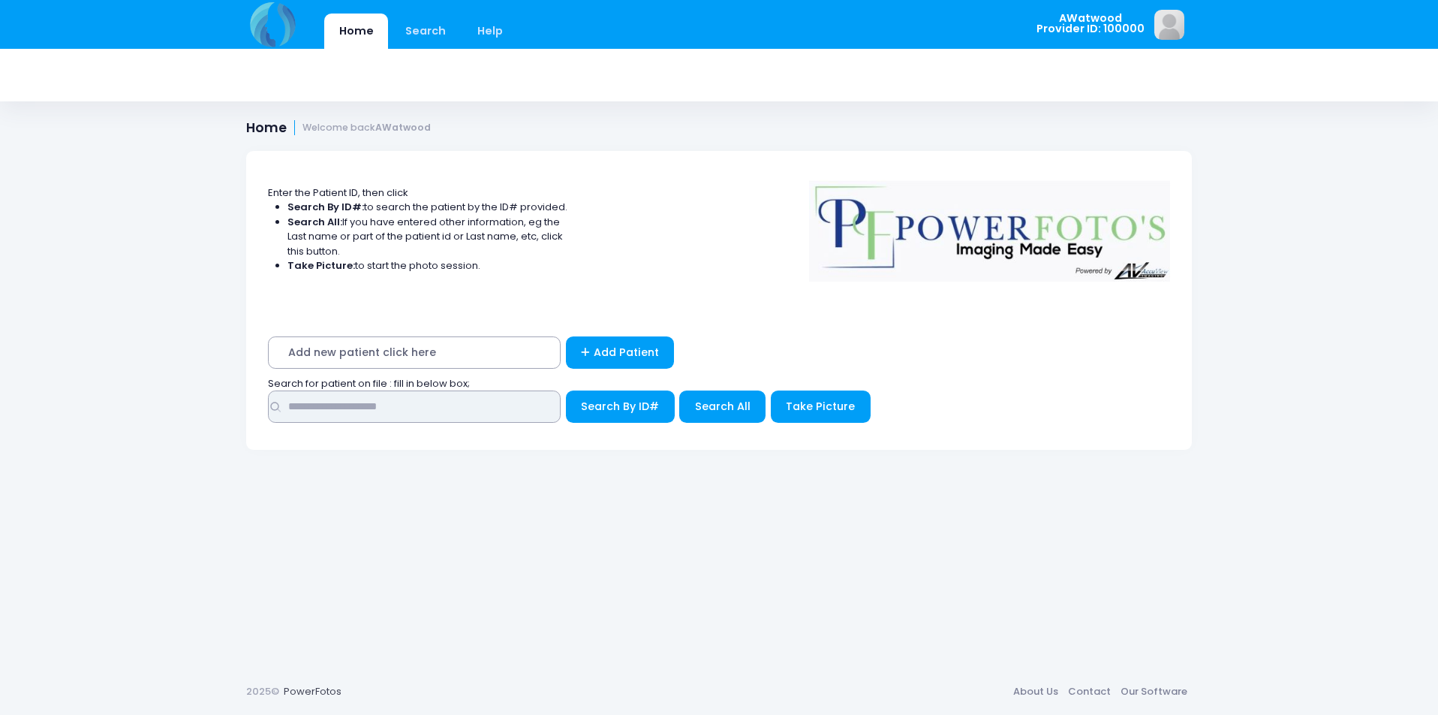
click at [441, 421] on input "text" at bounding box center [414, 406] width 293 height 32
type input "****"
click at [566, 390] on button "Search By ID#" at bounding box center [620, 406] width 109 height 32
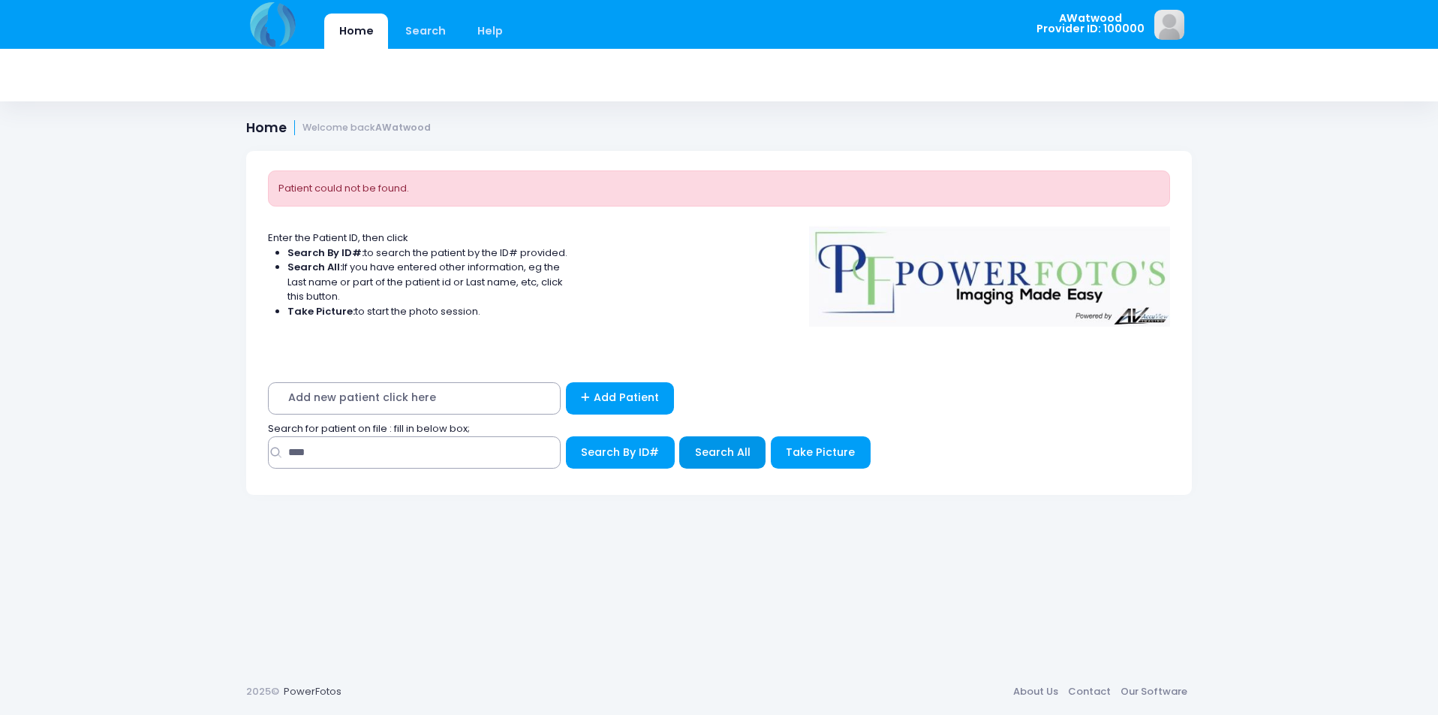
click at [706, 451] on span "Search All" at bounding box center [723, 451] width 56 height 15
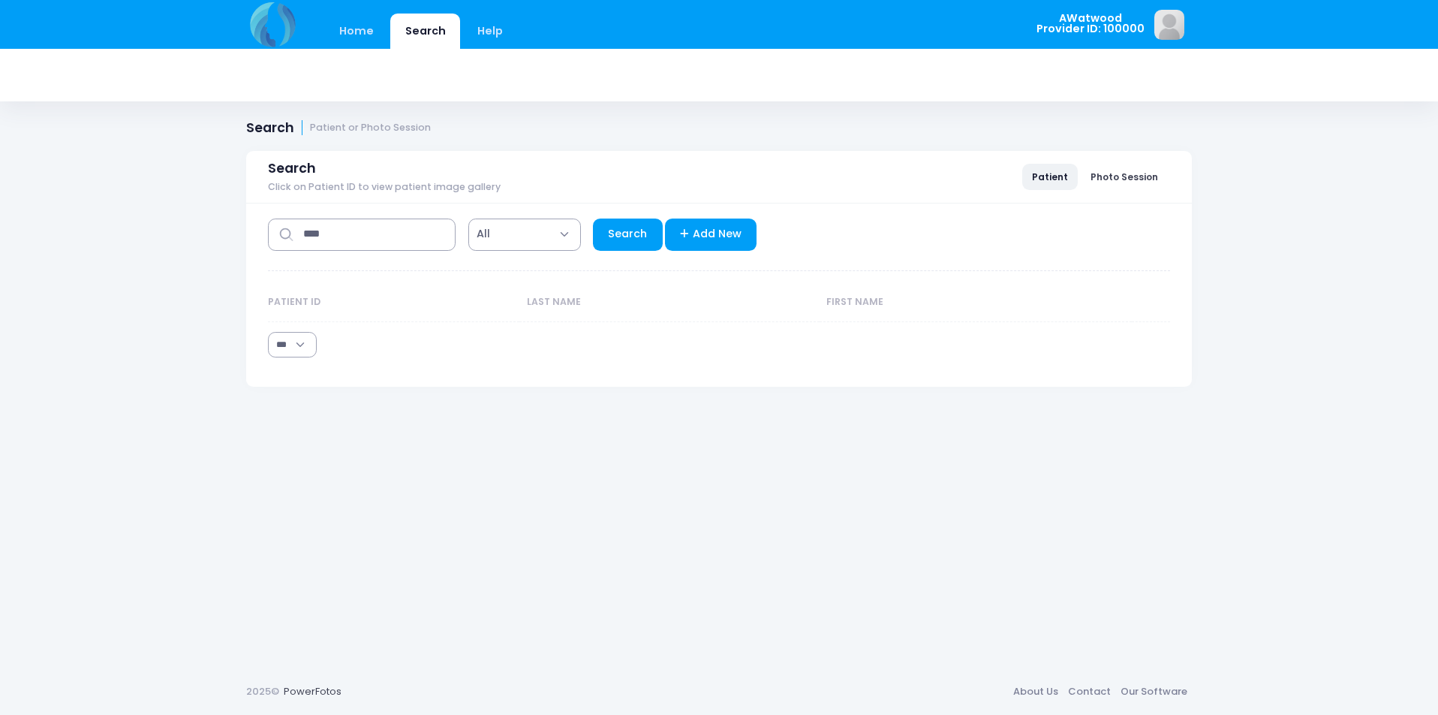
select select "***"
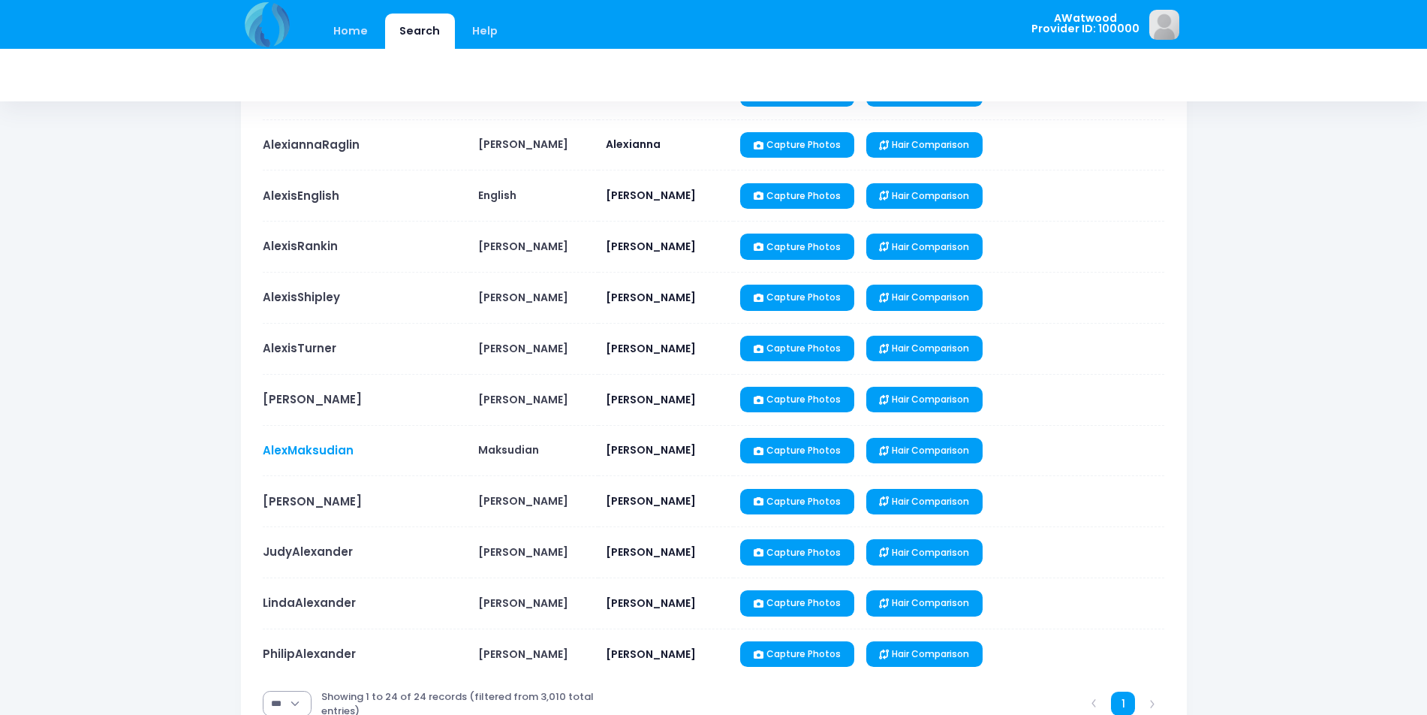
scroll to position [901, 0]
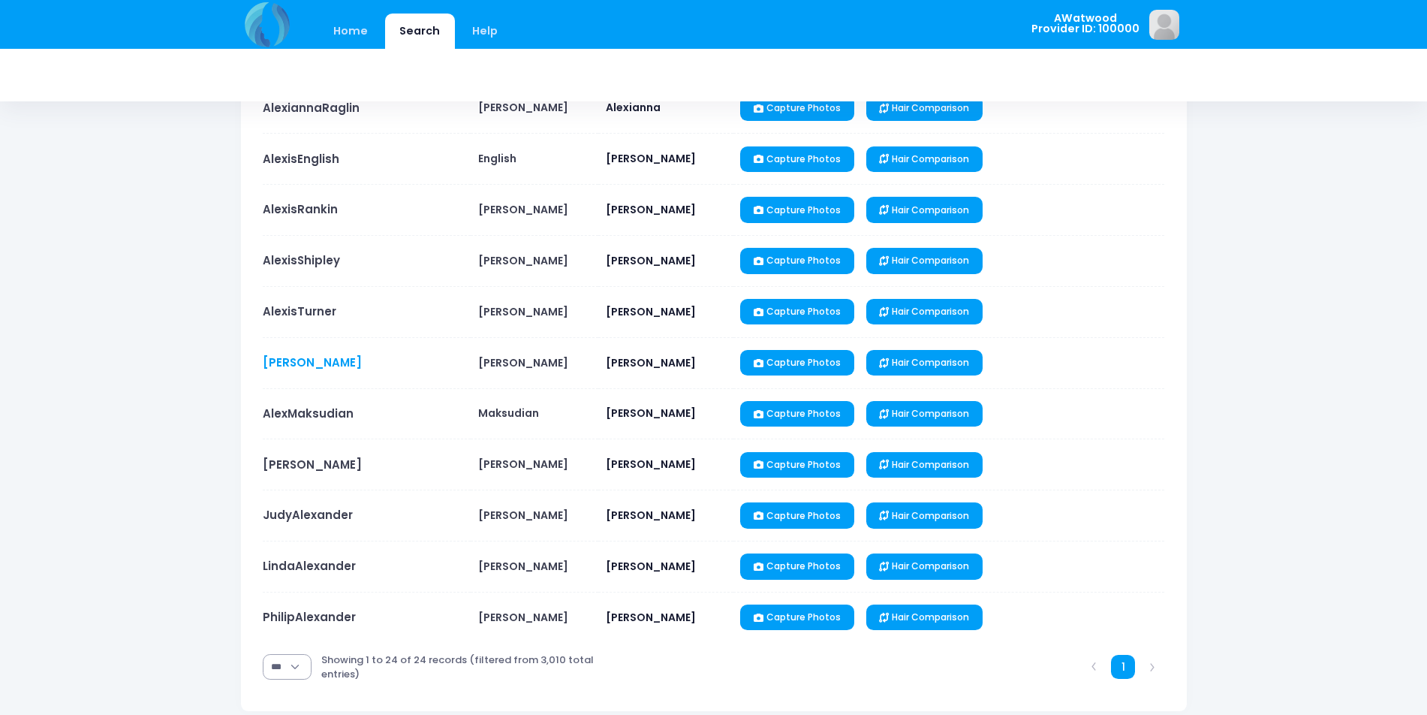
click at [297, 368] on link "[PERSON_NAME]" at bounding box center [312, 362] width 99 height 16
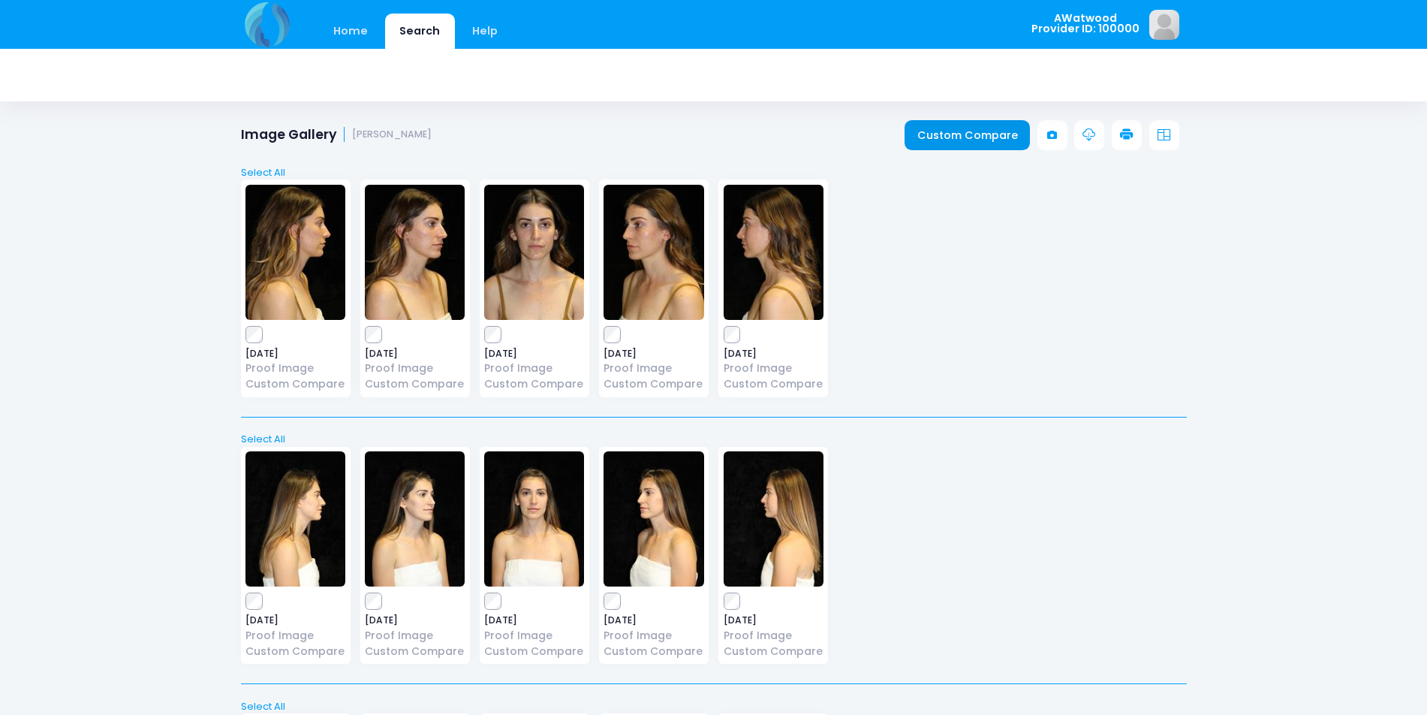
click at [984, 128] on link "Custom Compare" at bounding box center [967, 135] width 125 height 30
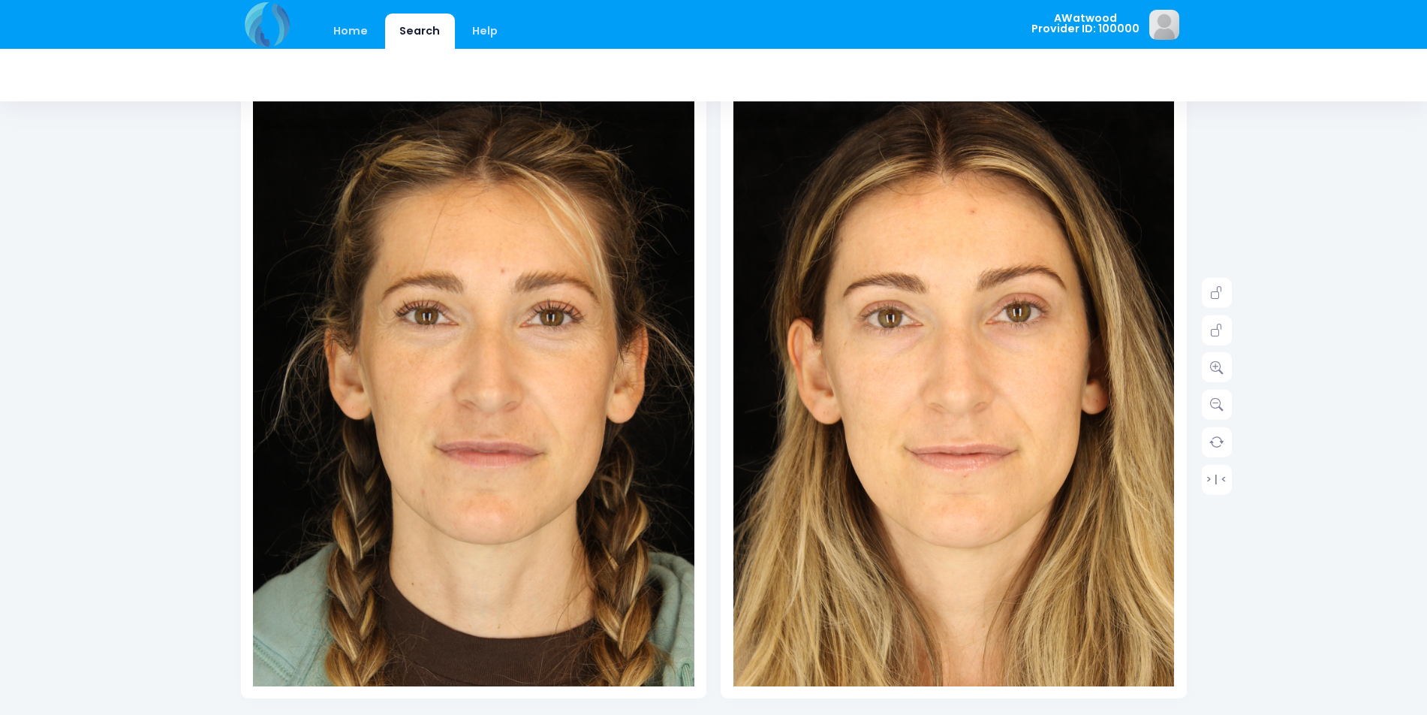
scroll to position [150, 0]
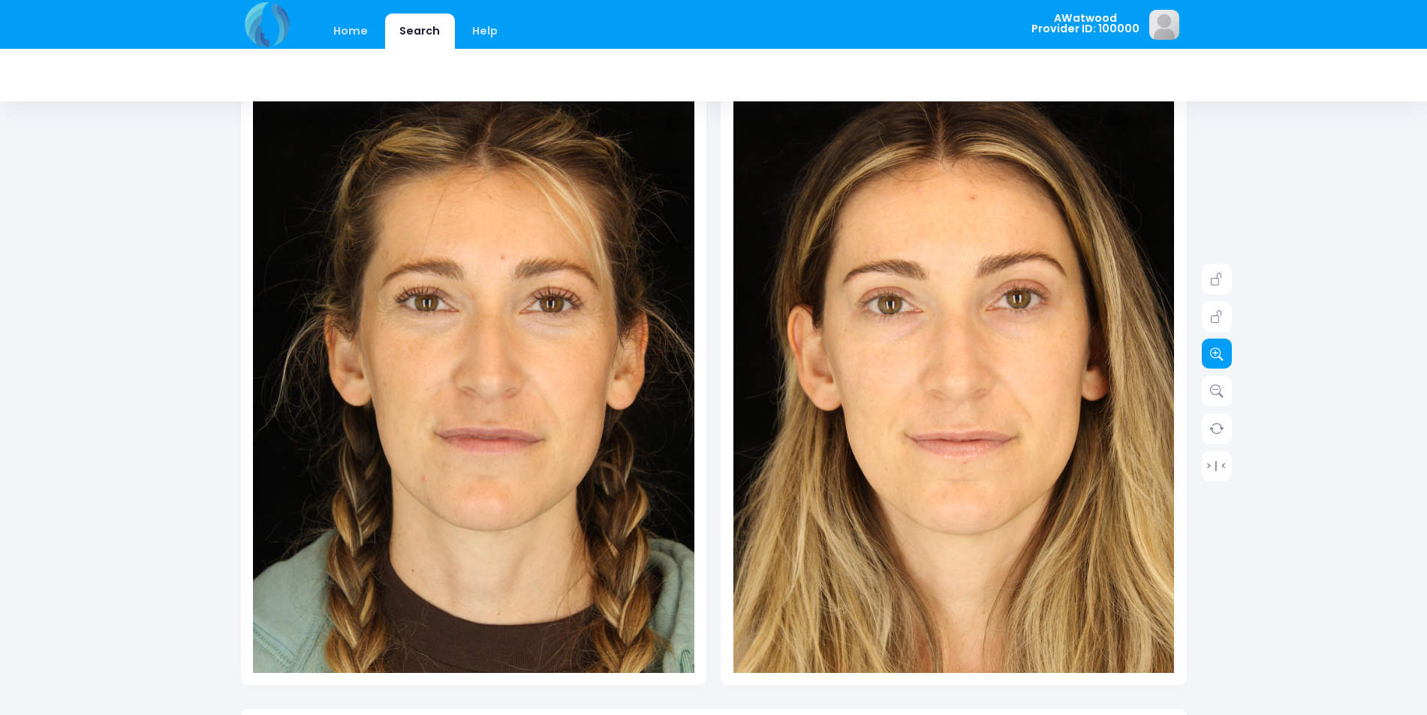
click at [1215, 352] on icon at bounding box center [1217, 354] width 14 height 14
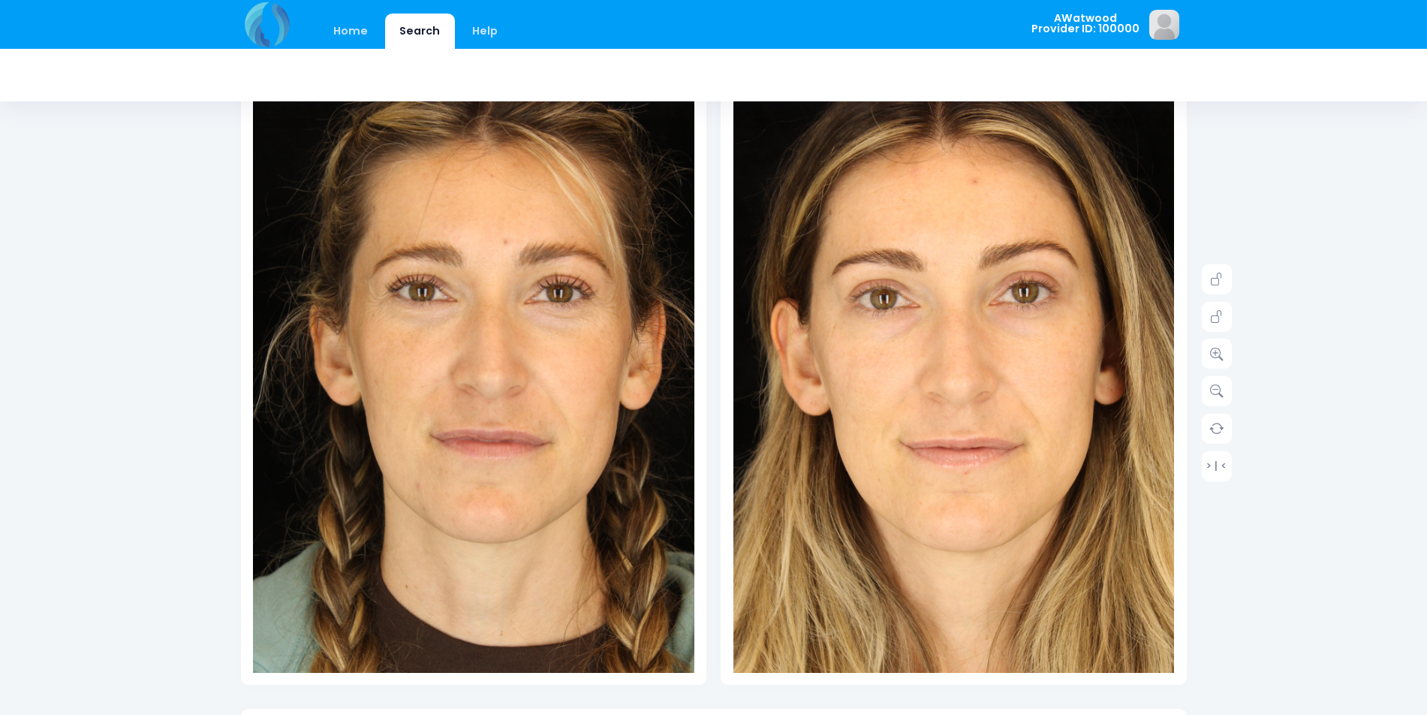
click at [917, 321] on img at bounding box center [954, 419] width 486 height 728
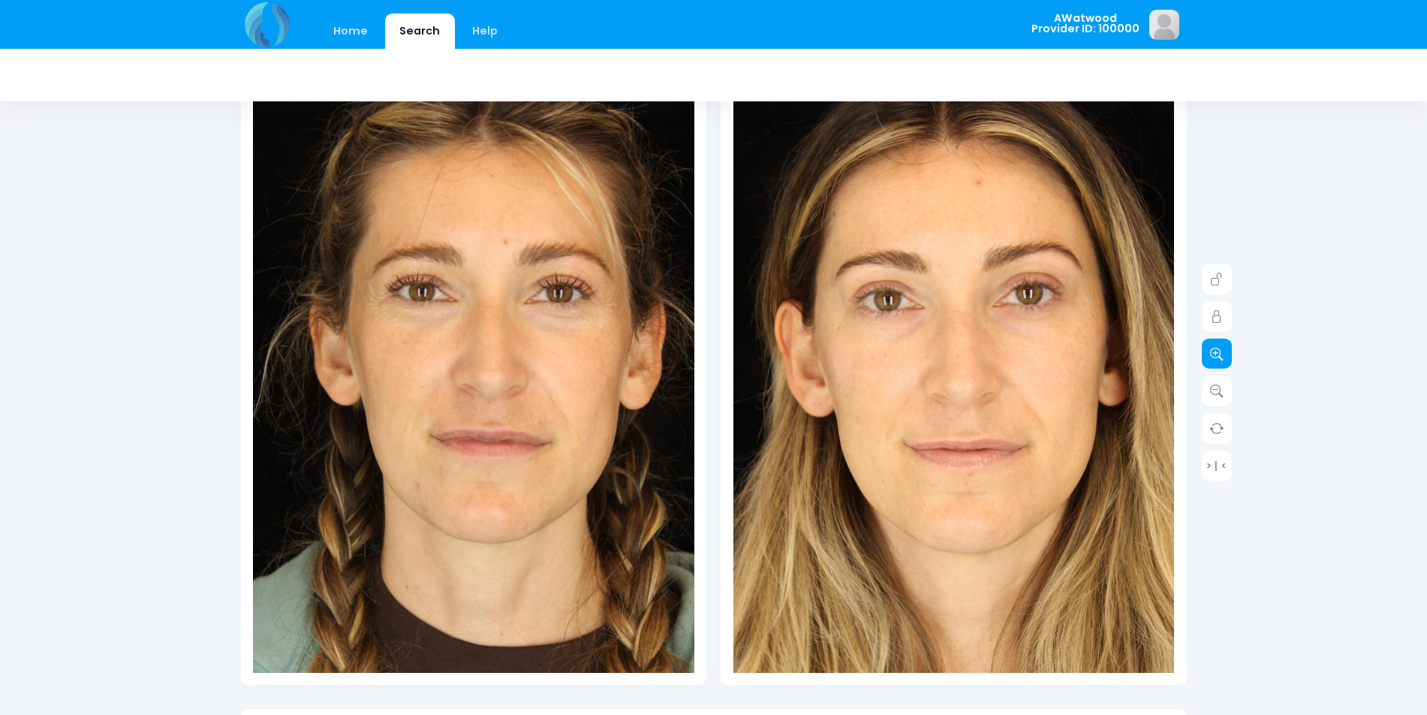
click at [1216, 353] on icon at bounding box center [1217, 354] width 14 height 14
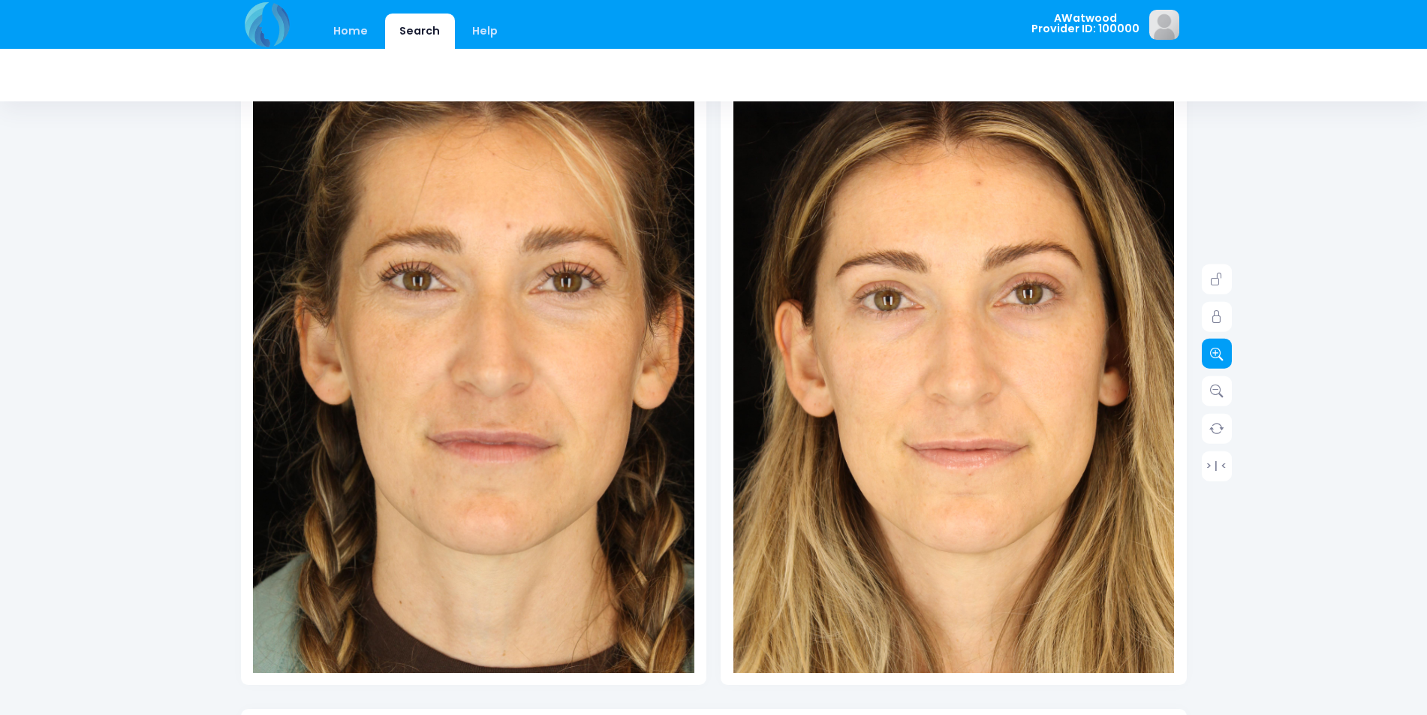
click at [1216, 353] on icon at bounding box center [1217, 354] width 14 height 14
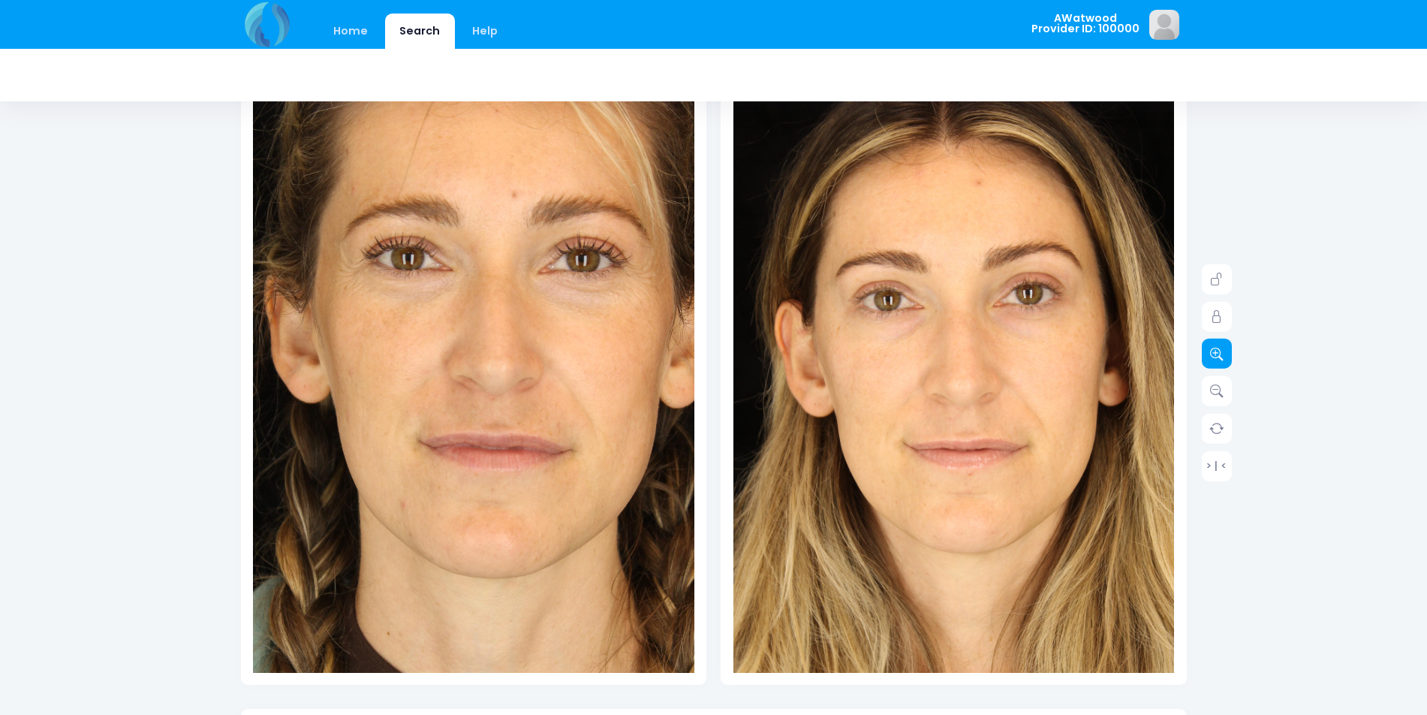
click at [1216, 353] on icon at bounding box center [1217, 354] width 14 height 14
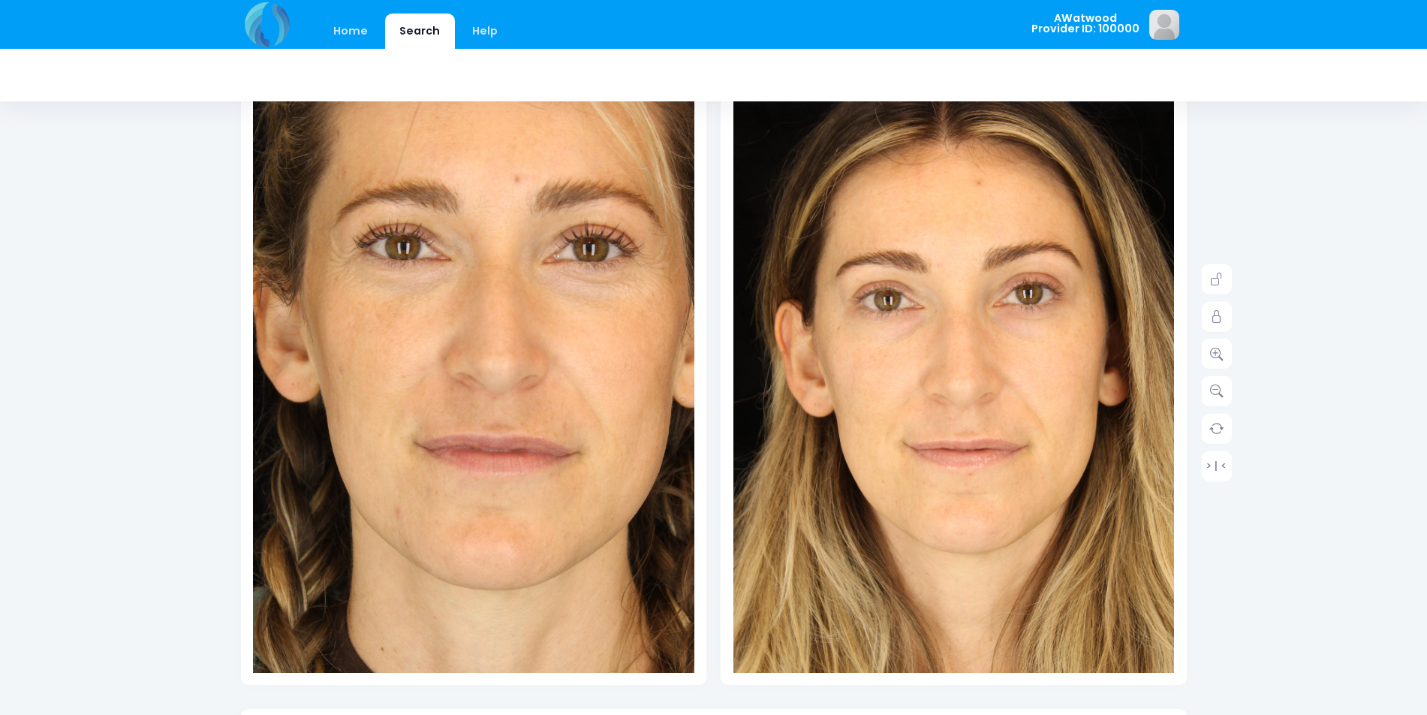
click at [1079, 352] on img at bounding box center [958, 420] width 486 height 728
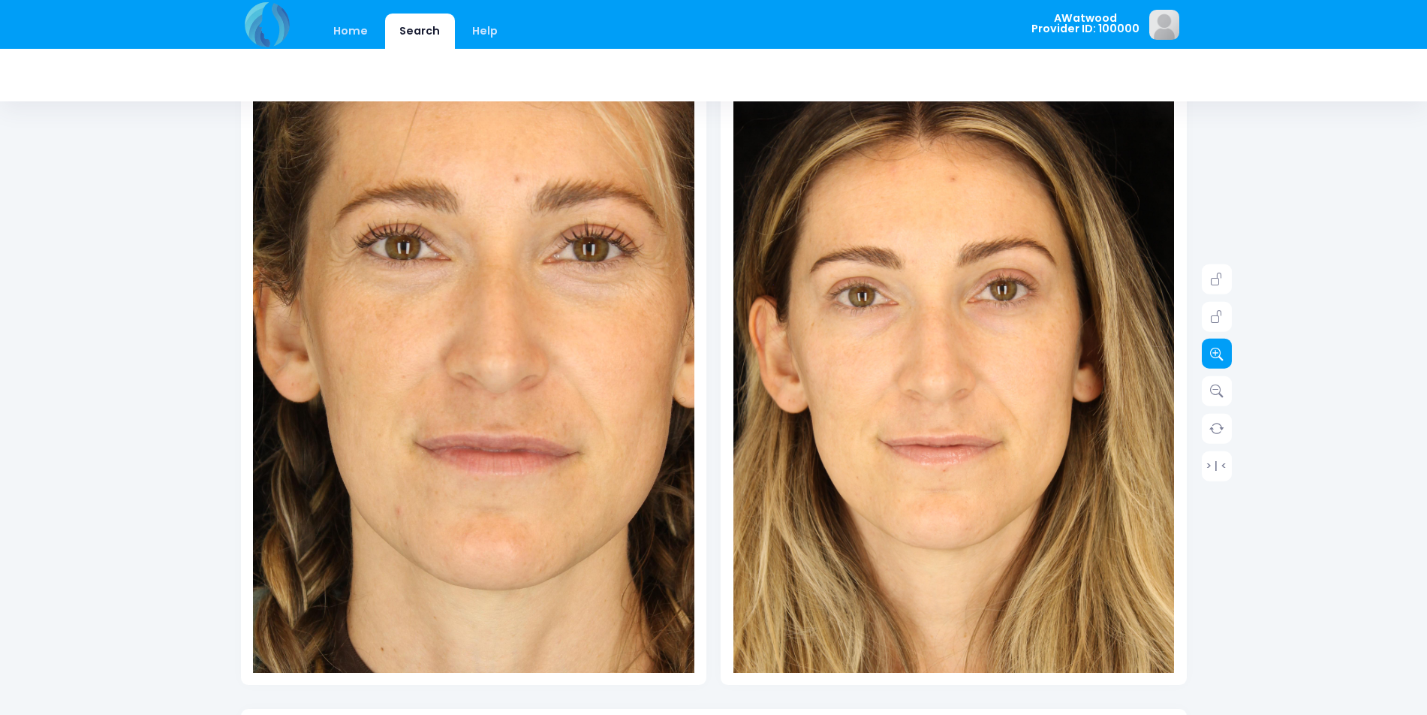
click at [1218, 347] on icon at bounding box center [1217, 354] width 14 height 14
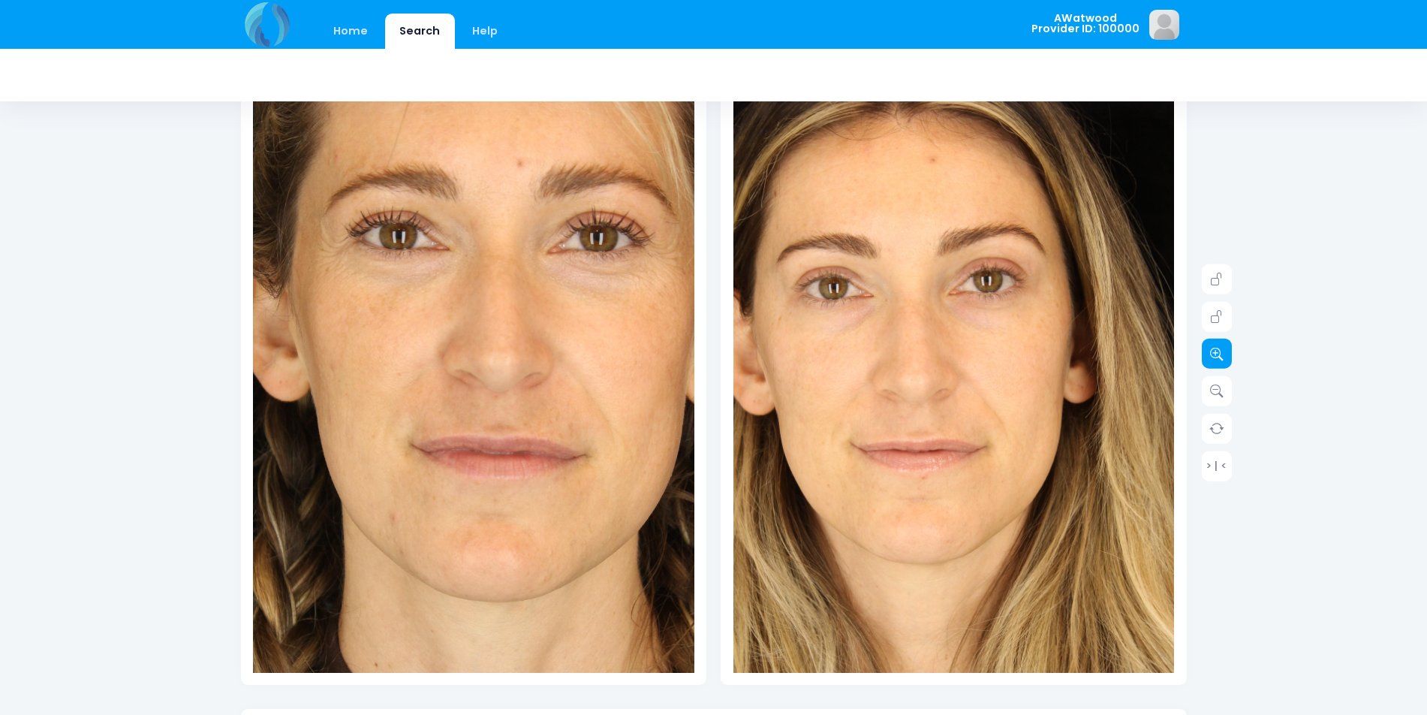
click at [1218, 347] on icon at bounding box center [1217, 354] width 14 height 14
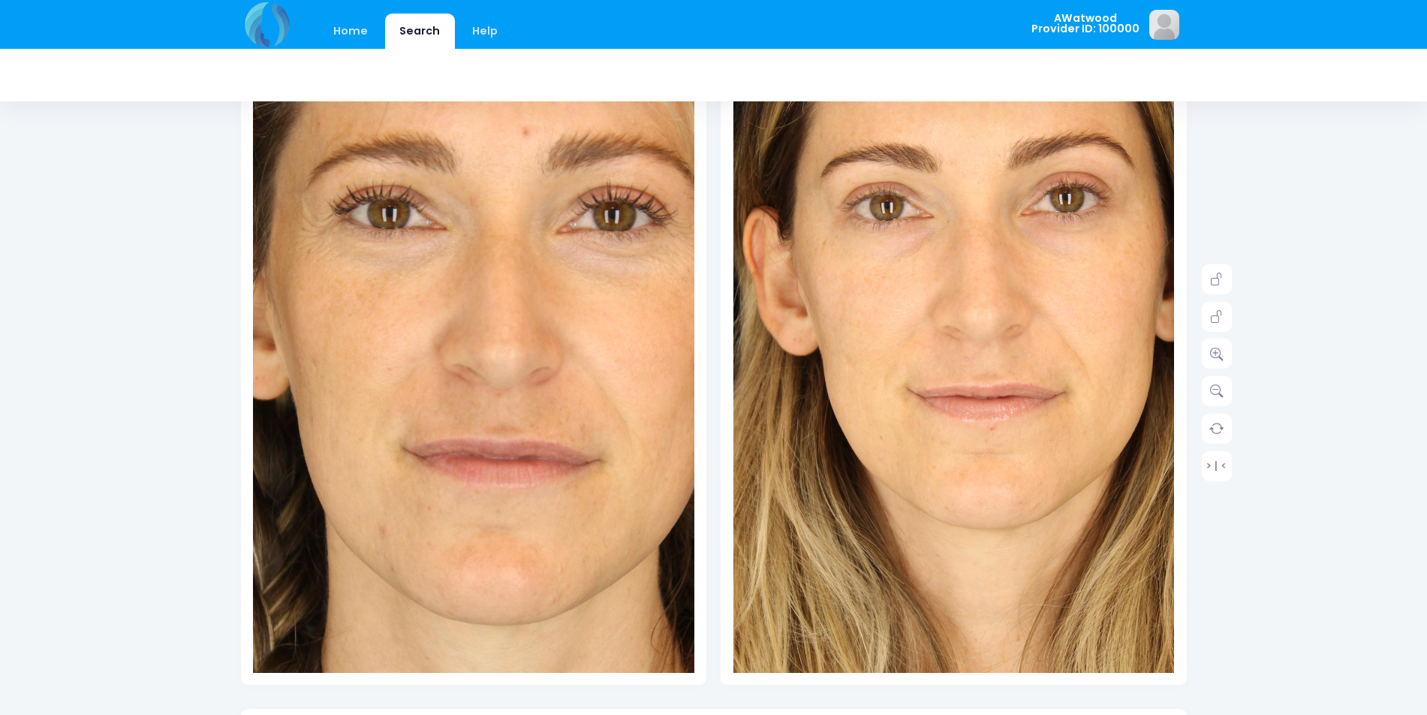
click at [899, 498] on img at bounding box center [976, 359] width 618 height 926
click at [1222, 353] on icon at bounding box center [1217, 354] width 14 height 14
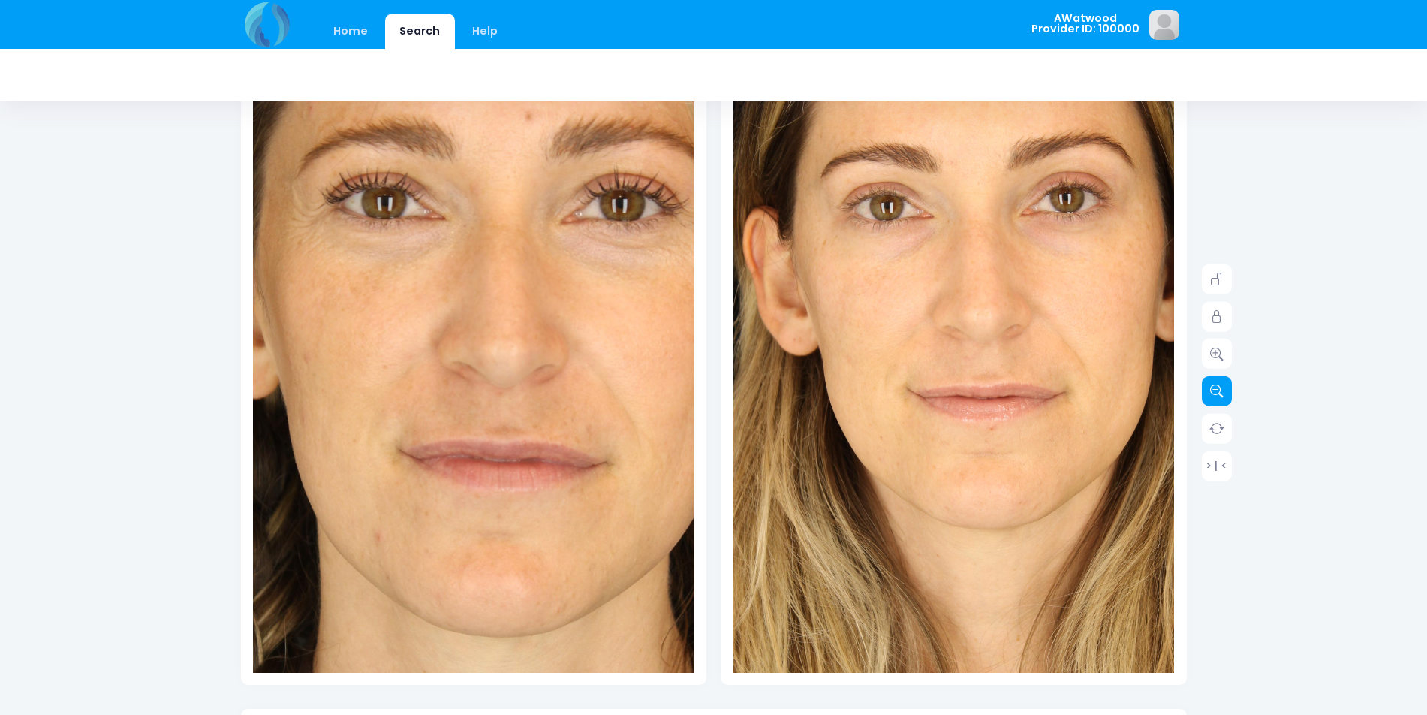
click at [1212, 396] on icon at bounding box center [1217, 391] width 14 height 14
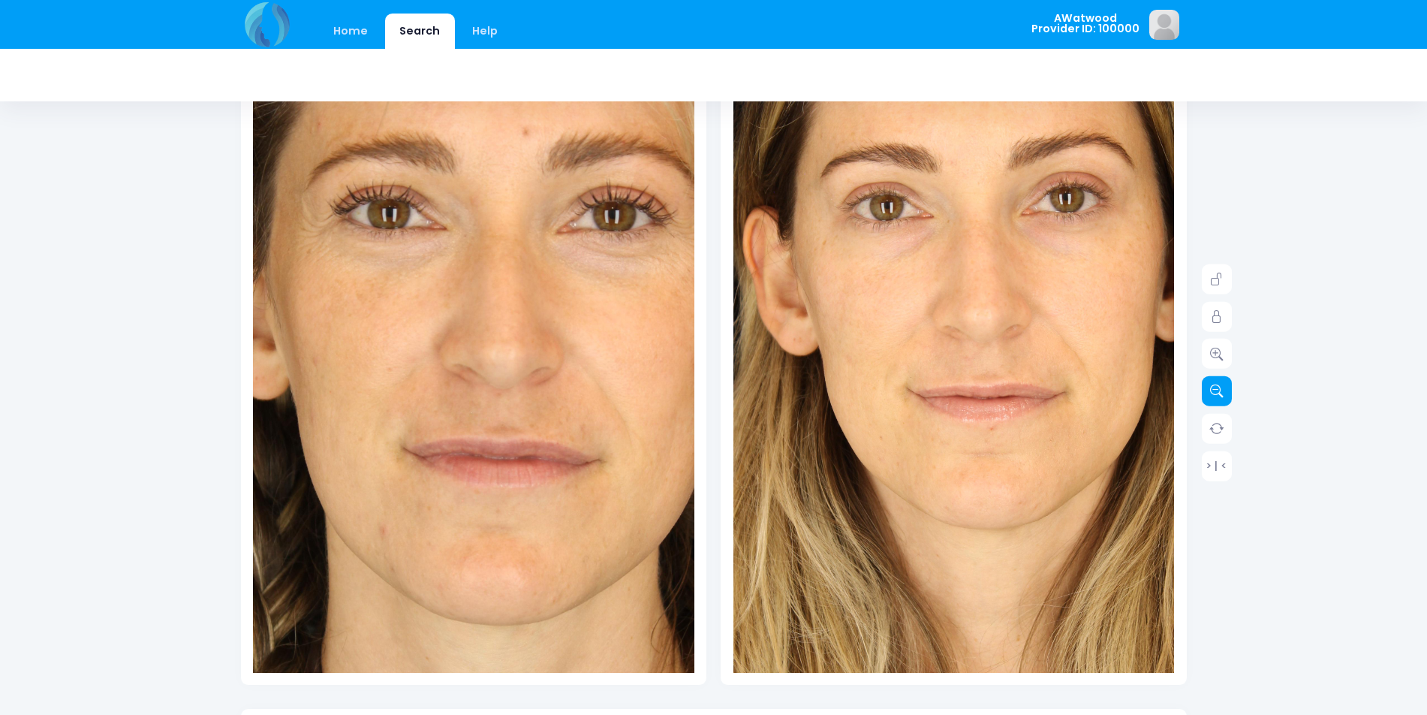
click at [1212, 396] on icon at bounding box center [1217, 391] width 14 height 14
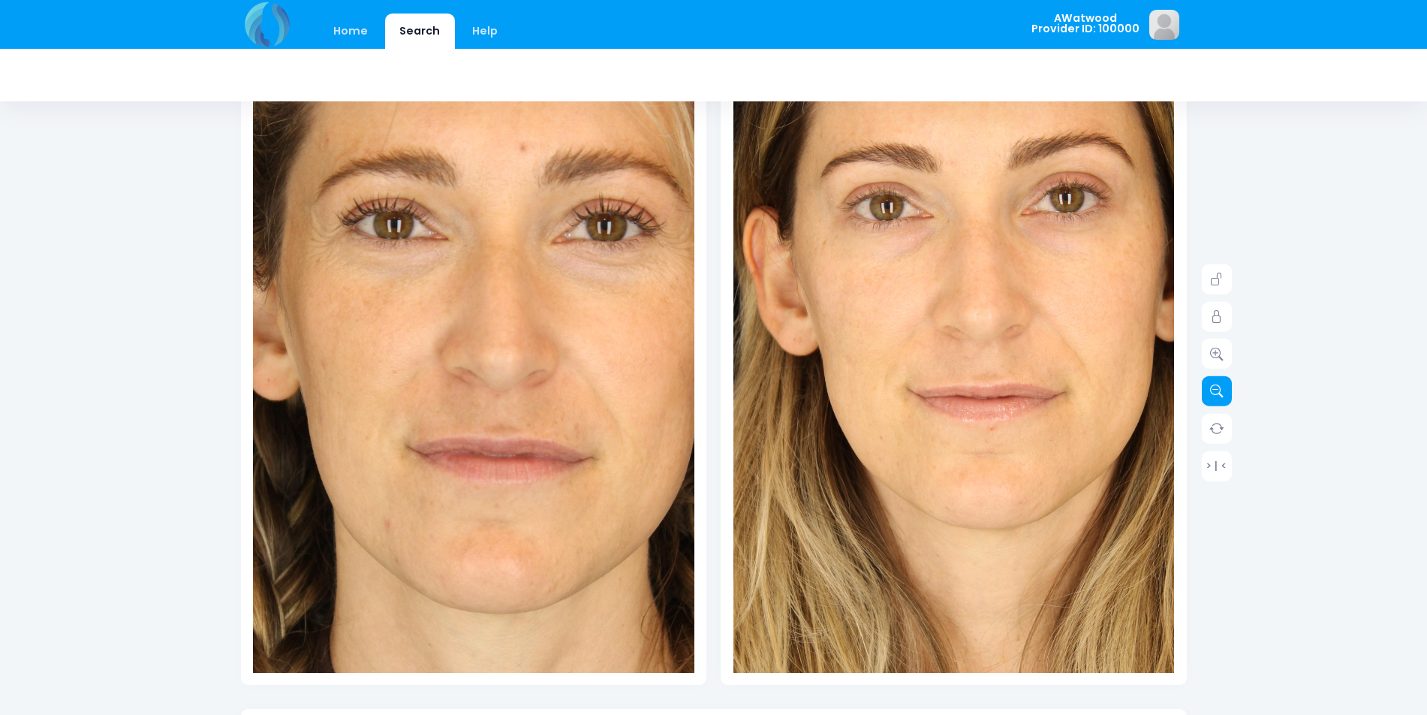
click at [1212, 396] on icon at bounding box center [1217, 391] width 14 height 14
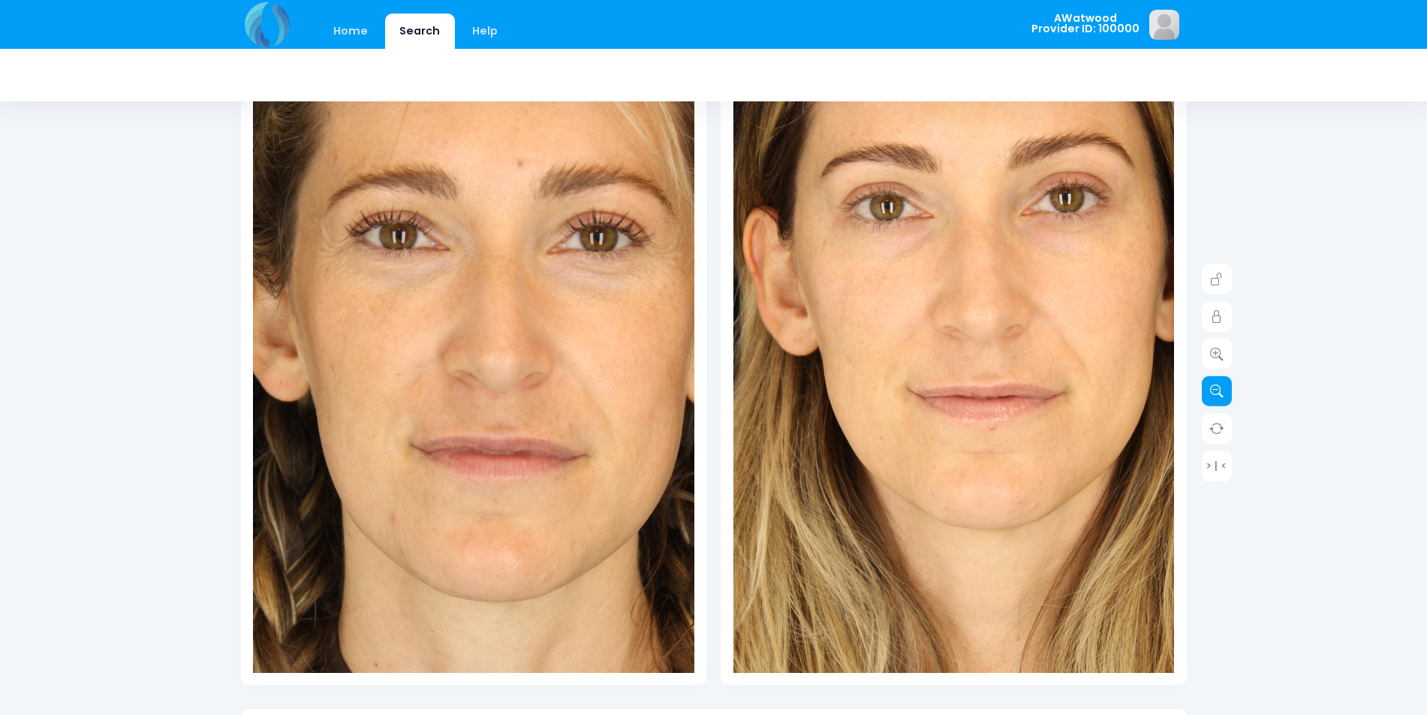
click at [1212, 396] on icon at bounding box center [1217, 391] width 14 height 14
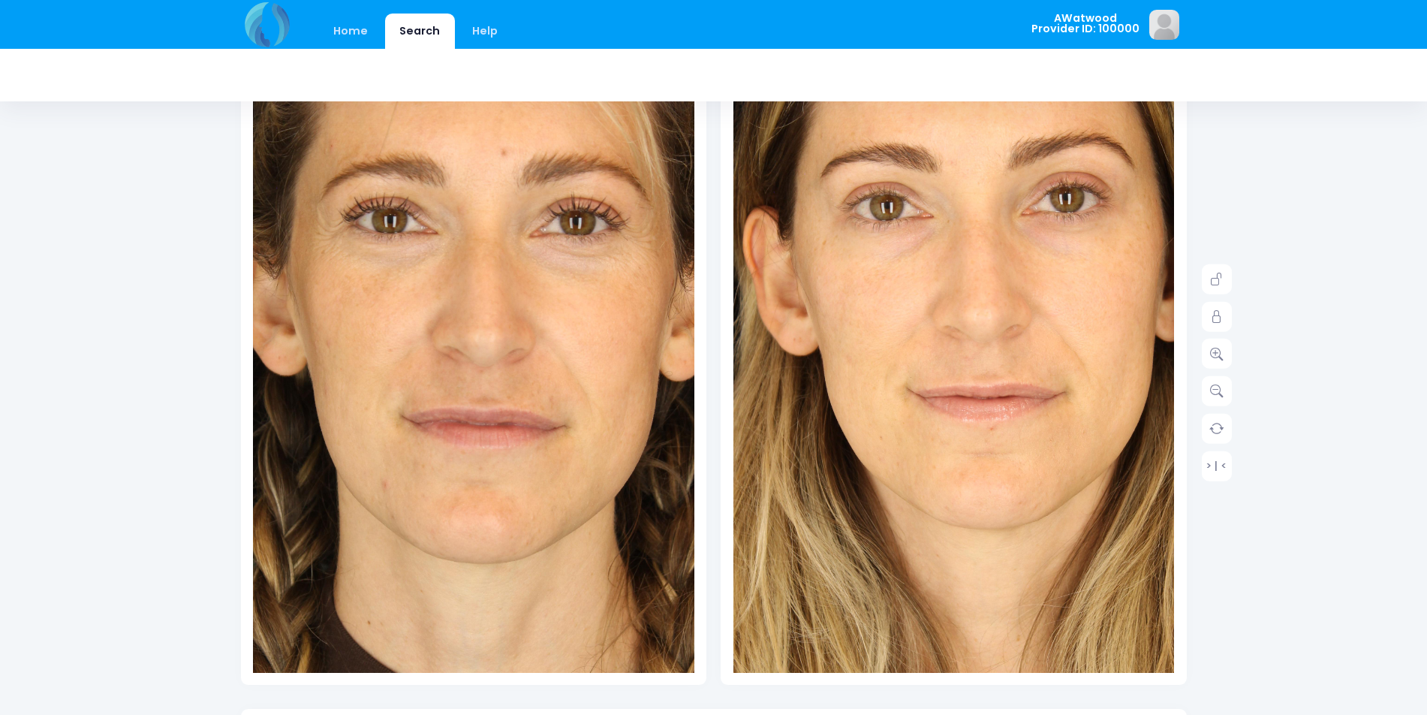
click at [500, 425] on img at bounding box center [460, 387] width 662 height 992
